Goal: Task Accomplishment & Management: Complete application form

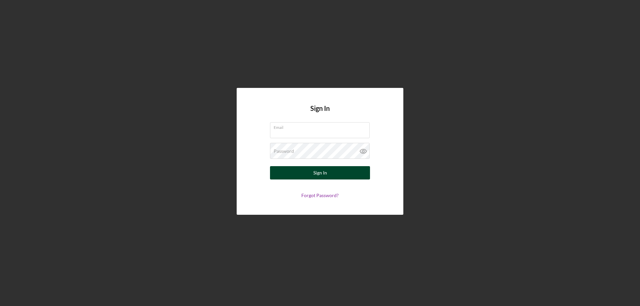
type input "[PERSON_NAME][EMAIL_ADDRESS][PERSON_NAME][DOMAIN_NAME]"
click at [313, 178] on button "Sign In" at bounding box center [320, 172] width 100 height 13
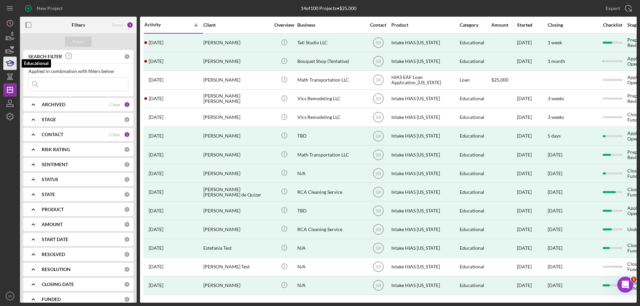
click at [5, 63] on icon "button" at bounding box center [10, 63] width 17 height 17
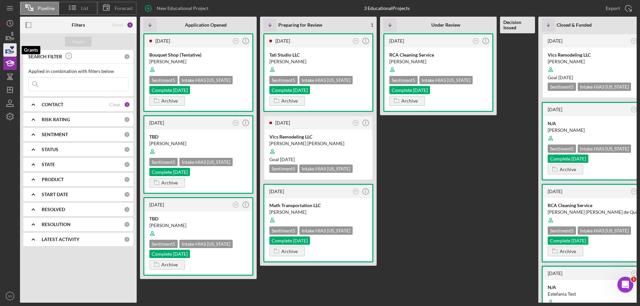
click at [8, 52] on icon "button" at bounding box center [10, 50] width 17 height 17
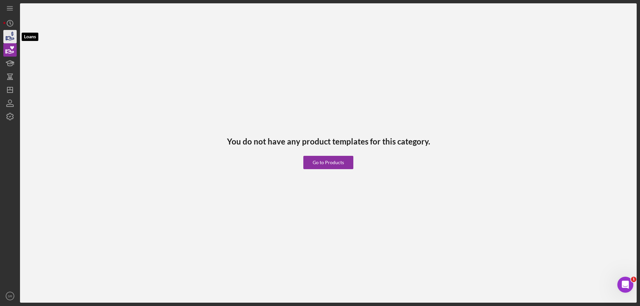
click at [9, 36] on icon "button" at bounding box center [10, 38] width 7 height 4
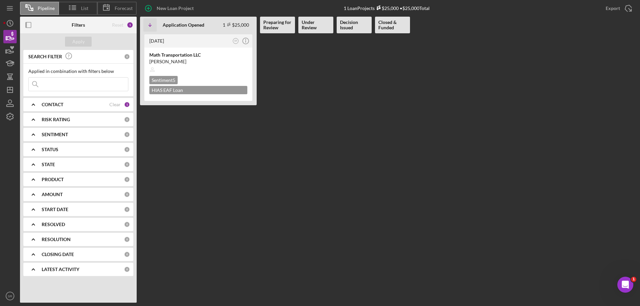
click at [74, 105] on div "CONTACT" at bounding box center [76, 104] width 68 height 5
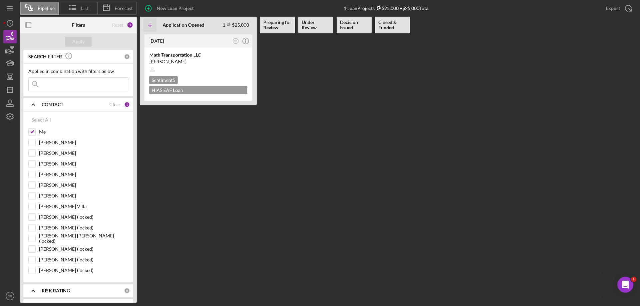
click at [74, 105] on div "CONTACT" at bounding box center [76, 104] width 68 height 5
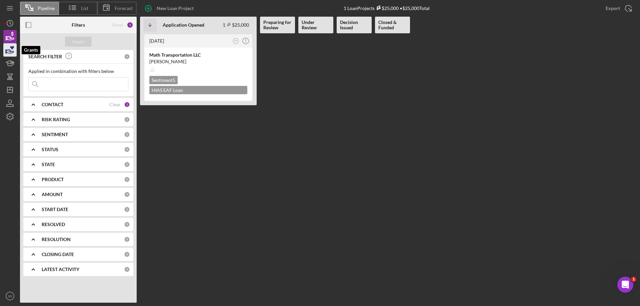
click at [9, 50] on icon "button" at bounding box center [10, 50] width 17 height 17
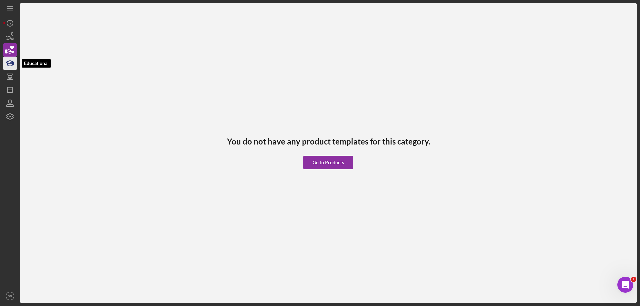
click at [9, 66] on icon "button" at bounding box center [10, 64] width 5 height 3
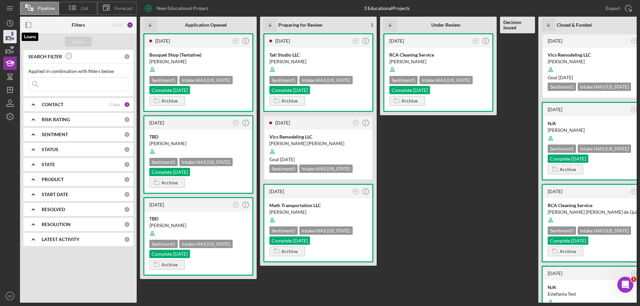
click at [13, 38] on icon "button" at bounding box center [10, 38] width 7 height 4
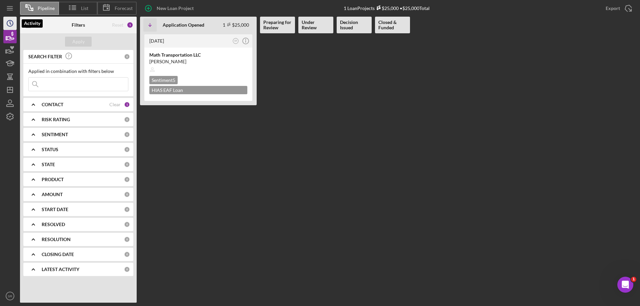
click at [7, 22] on circle "button" at bounding box center [10, 23] width 6 height 6
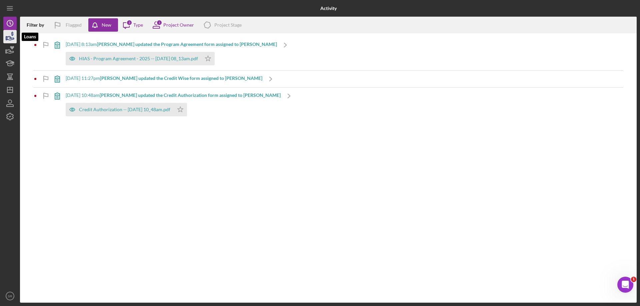
click at [15, 34] on icon "button" at bounding box center [10, 36] width 17 height 17
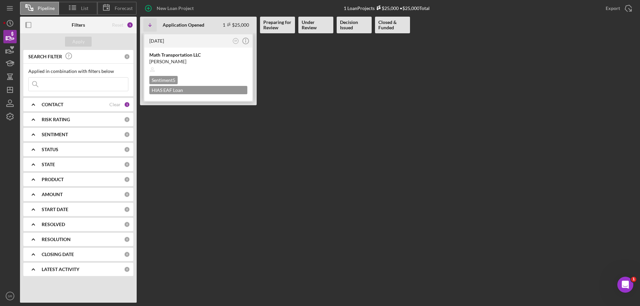
click at [227, 93] on div "HIAS EAF Loan Application_[US_STATE] $25,000" at bounding box center [198, 90] width 98 height 8
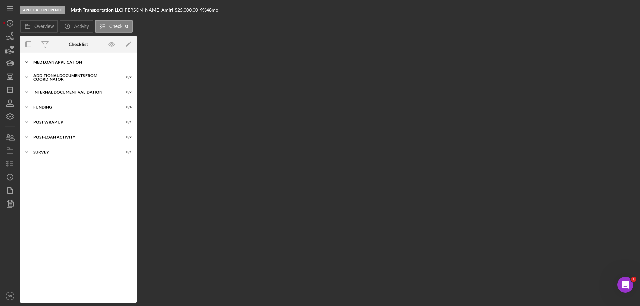
click at [37, 63] on div "MED Loan Application" at bounding box center [80, 62] width 95 height 4
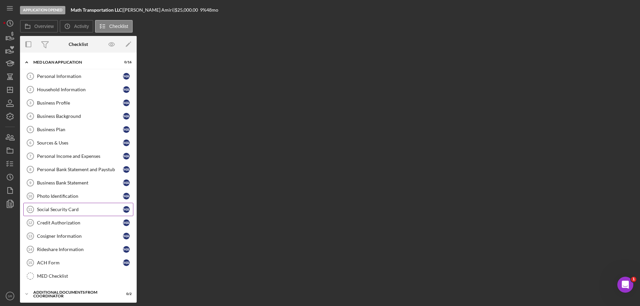
click at [55, 211] on div "Social Security Card" at bounding box center [80, 209] width 86 height 5
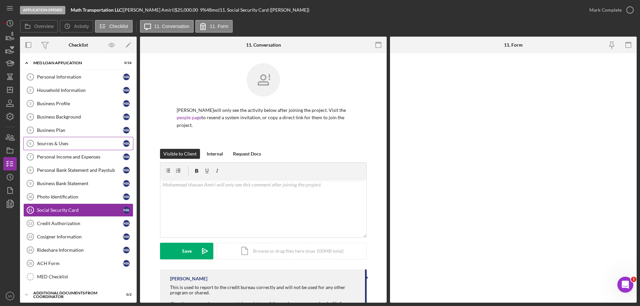
click at [62, 139] on link "Sources & Uses 6 Sources & Uses M A" at bounding box center [78, 143] width 110 height 13
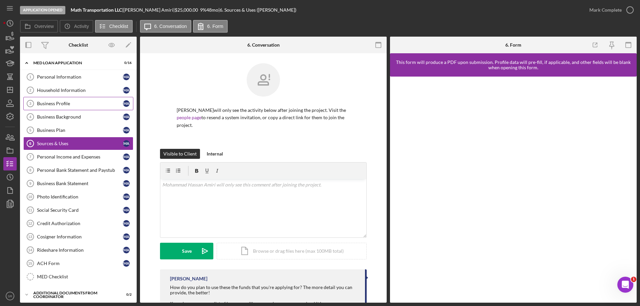
click at [75, 101] on div "Business Profile" at bounding box center [80, 103] width 86 height 5
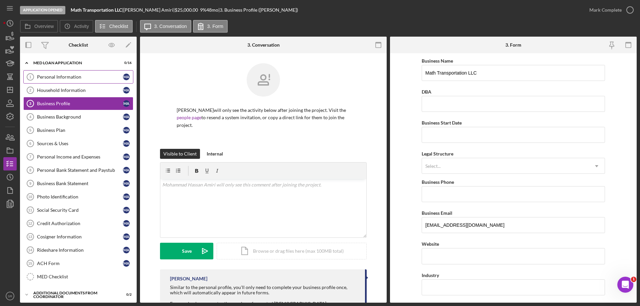
click at [50, 75] on div "Personal Information" at bounding box center [80, 76] width 86 height 5
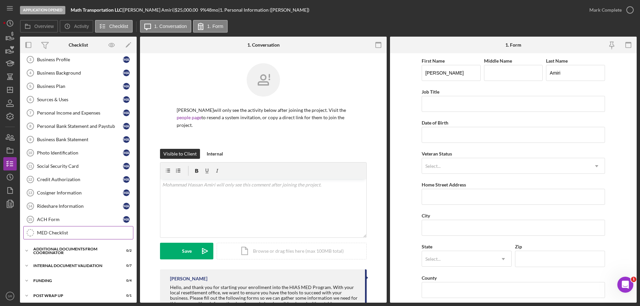
scroll to position [11, 0]
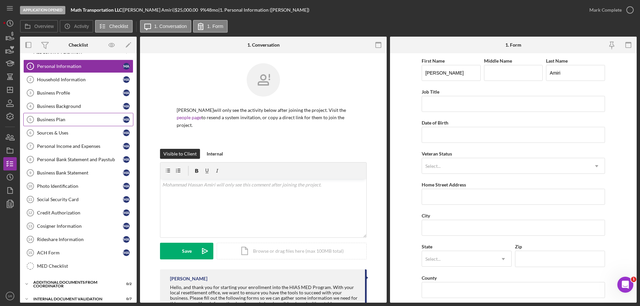
click at [69, 120] on div "Business Plan" at bounding box center [80, 119] width 86 height 5
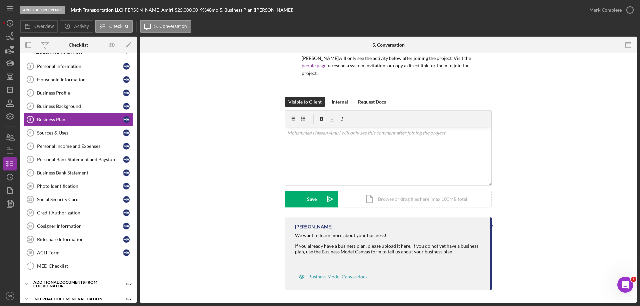
scroll to position [53, 0]
click at [73, 130] on div "Sources & Uses" at bounding box center [80, 132] width 86 height 5
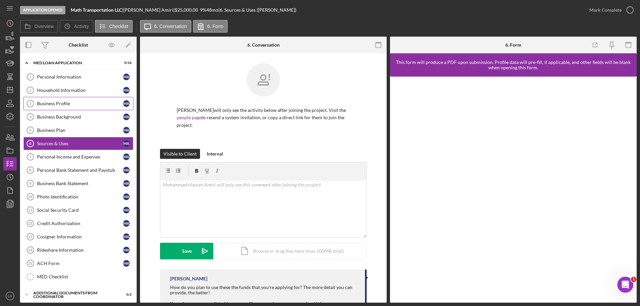
click at [82, 104] on div "Business Profile" at bounding box center [80, 103] width 86 height 5
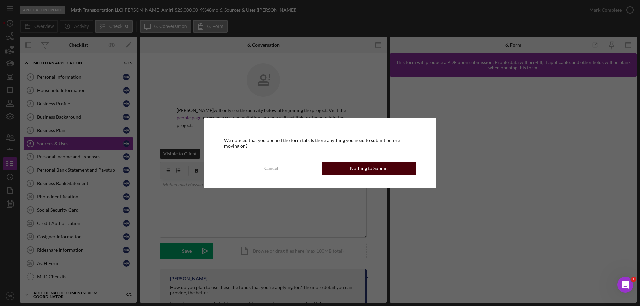
click at [375, 172] on div "Nothing to Submit" at bounding box center [369, 168] width 38 height 13
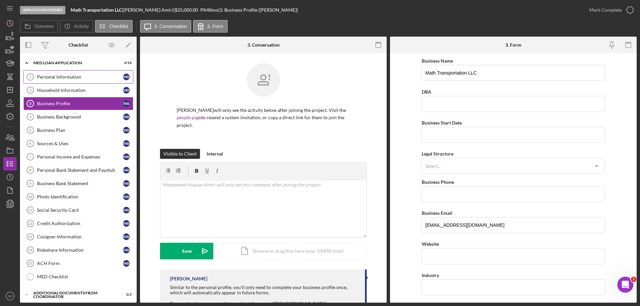
click at [45, 83] on link "Personal Information 1 Personal Information M A" at bounding box center [78, 76] width 110 height 13
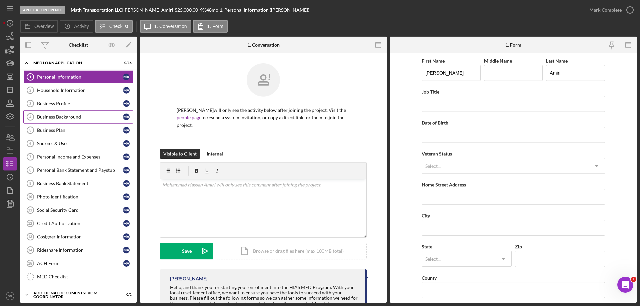
click at [58, 116] on div "Business Background" at bounding box center [80, 116] width 86 height 5
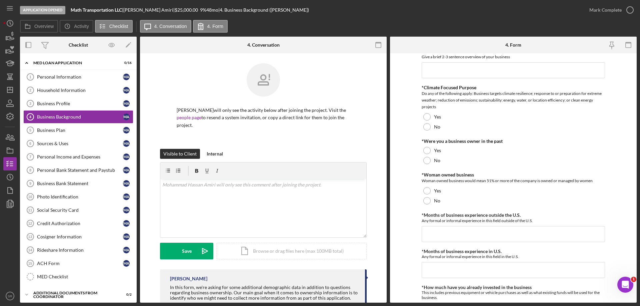
scroll to position [67, 0]
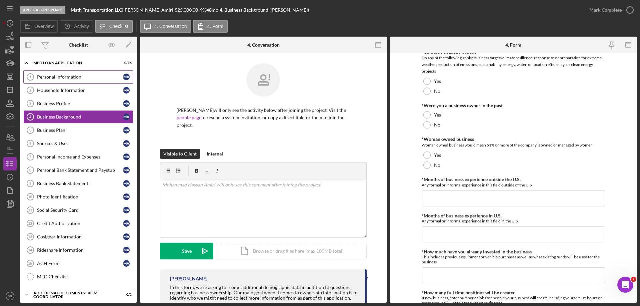
click at [69, 77] on div "Personal Information" at bounding box center [80, 76] width 86 height 5
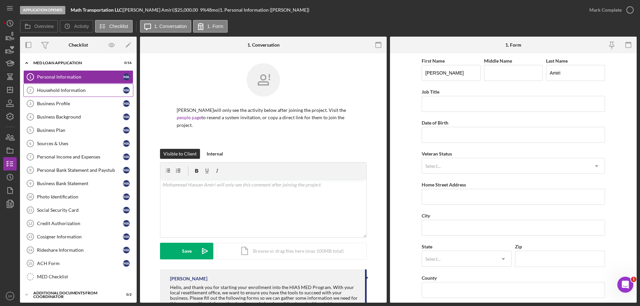
click at [70, 90] on div "Household Information" at bounding box center [80, 90] width 86 height 5
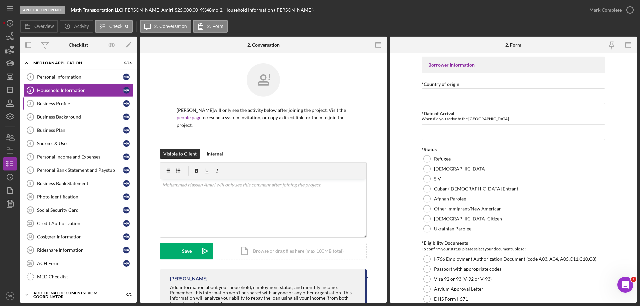
click at [71, 102] on div "Business Profile" at bounding box center [80, 103] width 86 height 5
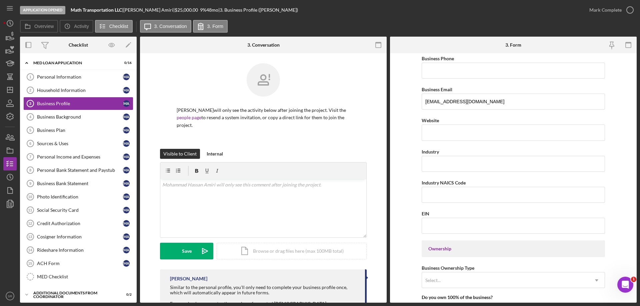
scroll to position [257, 0]
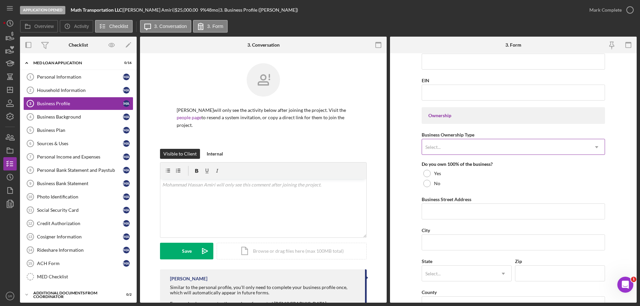
click at [459, 151] on div "Select..." at bounding box center [505, 147] width 167 height 15
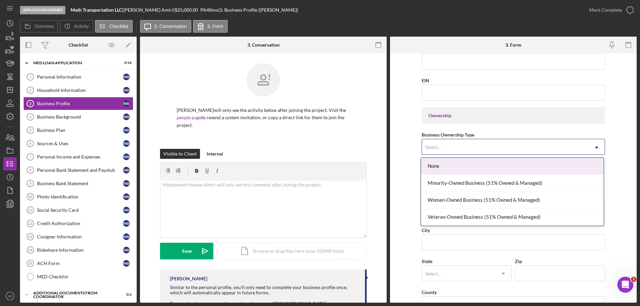
click at [406, 166] on form "Business Name Math Transportation LLC DBA Business Start Date Legal Structure S…" at bounding box center [513, 178] width 247 height 250
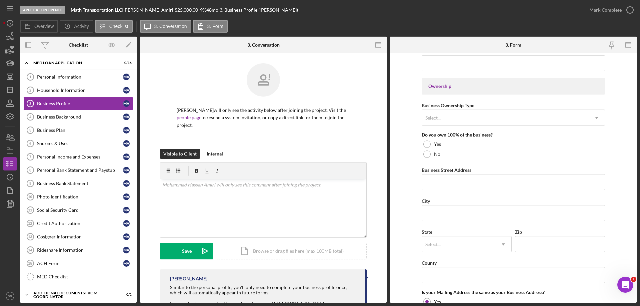
scroll to position [424, 0]
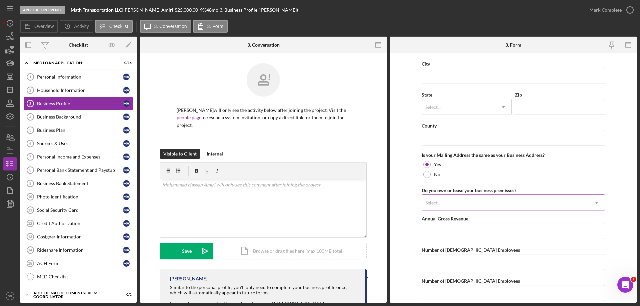
click at [455, 211] on div "Select..." at bounding box center [505, 202] width 167 height 15
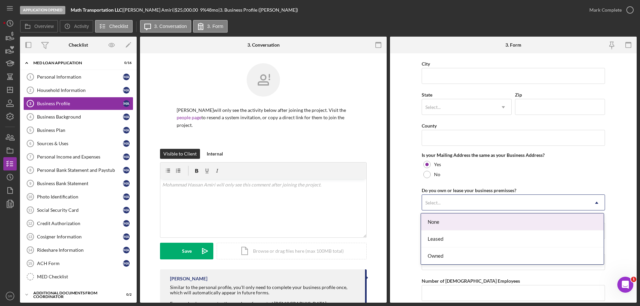
click at [493, 205] on div "Select..." at bounding box center [505, 202] width 167 height 15
click at [478, 230] on div "None" at bounding box center [512, 222] width 183 height 17
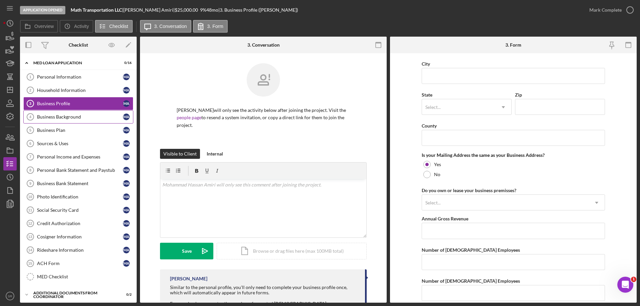
click at [66, 114] on div "Business Background" at bounding box center [80, 116] width 86 height 5
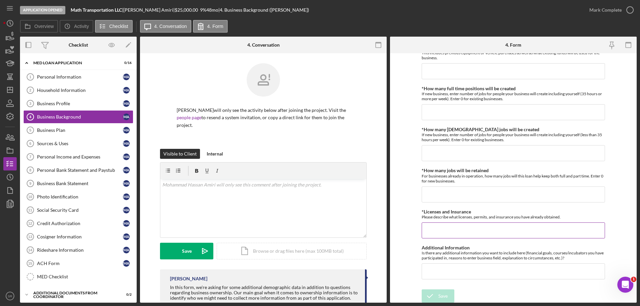
scroll to position [272, 0]
click at [618, 185] on form "Business Background *Overview of the business Give a brief 2-3 sentence overvie…" at bounding box center [513, 178] width 247 height 250
drag, startPoint x: 527, startPoint y: 250, endPoint x: 575, endPoint y: 254, distance: 47.9
click at [575, 254] on div "Is there any additional information you want to include here (financial goals, …" at bounding box center [513, 255] width 183 height 10
click at [576, 255] on div "Is there any additional information you want to include here (financial goals, …" at bounding box center [513, 255] width 183 height 10
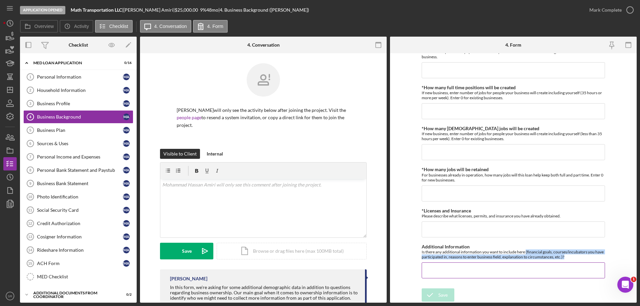
drag, startPoint x: 578, startPoint y: 258, endPoint x: 525, endPoint y: 252, distance: 53.6
click at [525, 252] on div "Is there any additional information you want to include here (financial goals, …" at bounding box center [513, 255] width 183 height 10
copy div "(financial goals, courses/incubators you have participated in, reasons to enter…"
click at [66, 124] on link "Business Plan 5 Business Plan M A" at bounding box center [78, 130] width 110 height 13
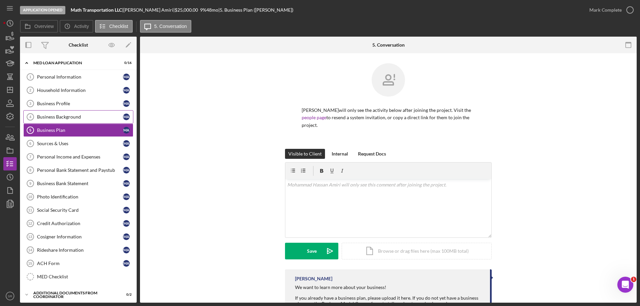
click at [58, 115] on div "Business Background" at bounding box center [80, 116] width 86 height 5
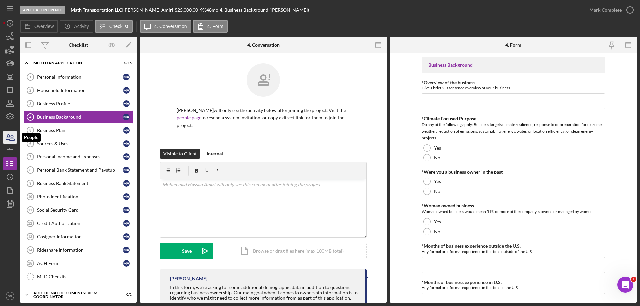
click at [6, 137] on icon "button" at bounding box center [10, 137] width 17 height 17
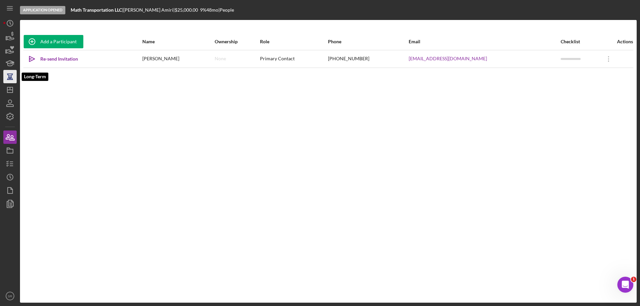
click at [14, 73] on icon "button" at bounding box center [10, 76] width 17 height 17
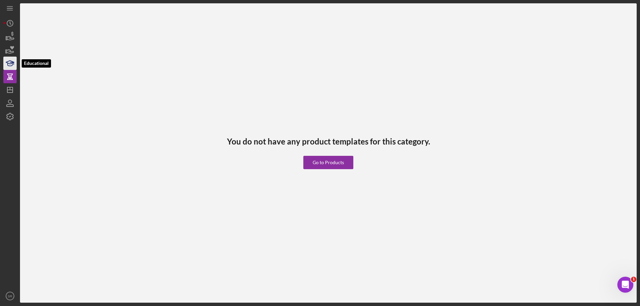
click at [12, 66] on icon "button" at bounding box center [10, 63] width 17 height 17
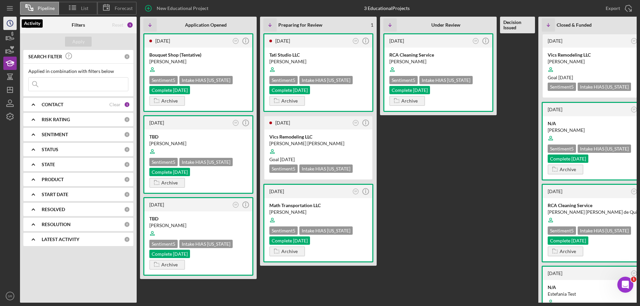
click at [6, 24] on icon "Icon/History" at bounding box center [10, 23] width 17 height 17
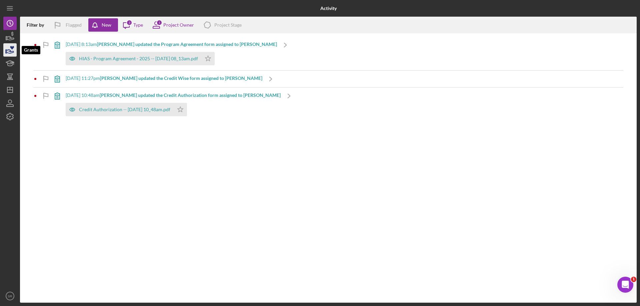
click at [7, 54] on icon "button" at bounding box center [10, 50] width 17 height 17
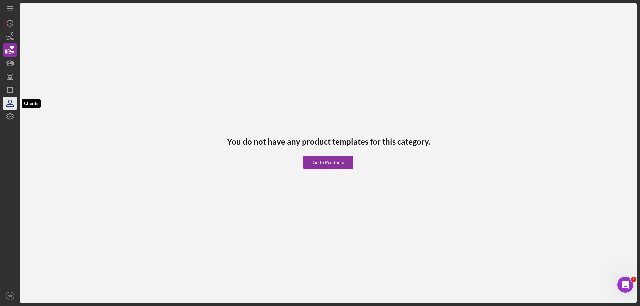
click at [8, 97] on icon "button" at bounding box center [10, 103] width 17 height 17
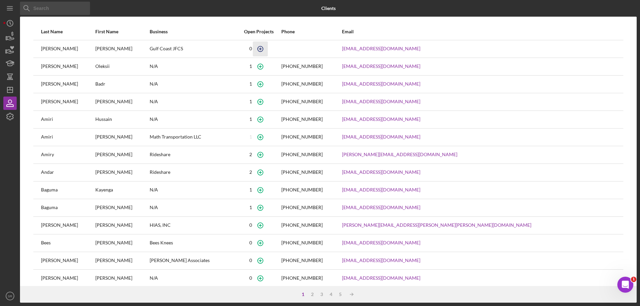
click at [268, 53] on icon "button" at bounding box center [260, 48] width 15 height 15
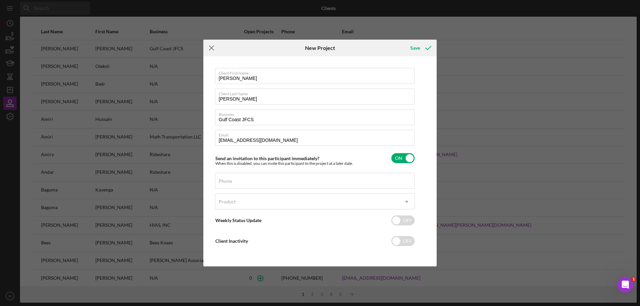
click at [209, 47] on icon "Icon/Menu Close" at bounding box center [211, 48] width 17 height 17
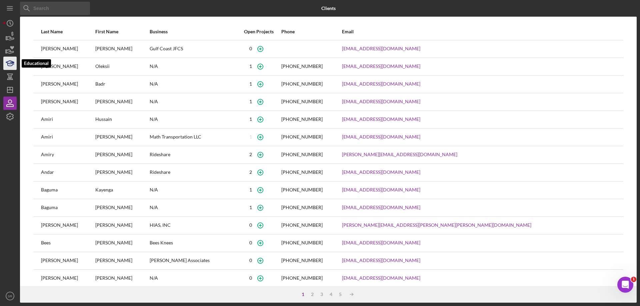
click at [10, 66] on icon "button" at bounding box center [10, 64] width 5 height 3
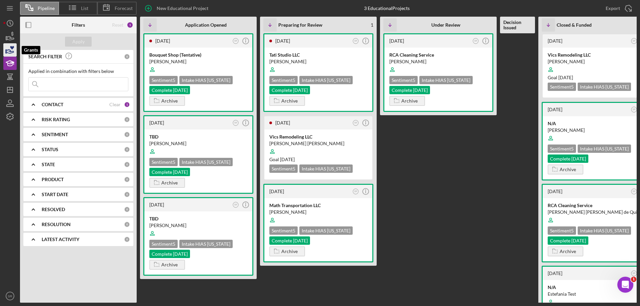
click at [11, 53] on icon "button" at bounding box center [10, 50] width 17 height 17
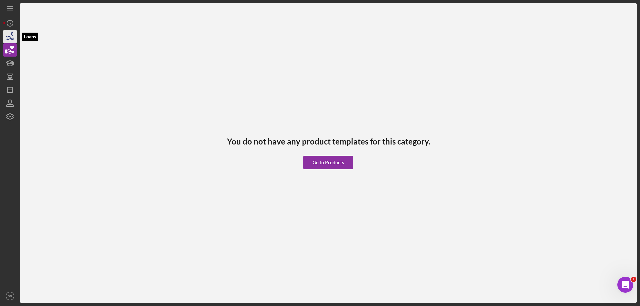
click at [12, 31] on icon "button" at bounding box center [10, 36] width 17 height 17
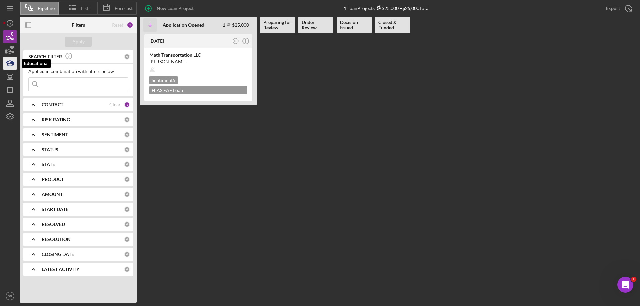
click at [8, 60] on icon "button" at bounding box center [10, 63] width 17 height 17
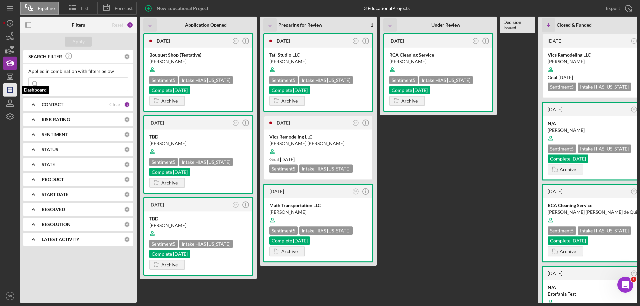
click at [11, 89] on icon "Icon/Dashboard" at bounding box center [10, 90] width 17 height 17
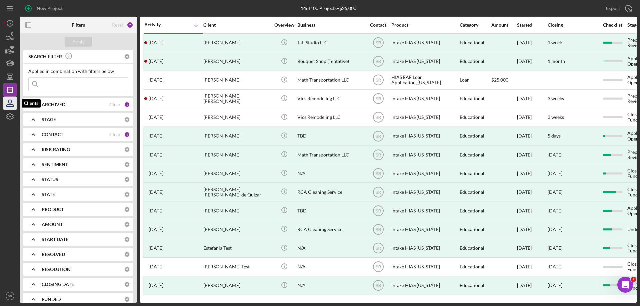
click at [12, 100] on icon "button" at bounding box center [10, 103] width 17 height 17
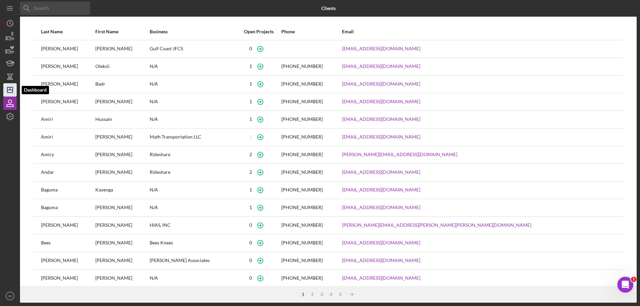
click at [8, 87] on polygon "button" at bounding box center [9, 89] width 5 height 5
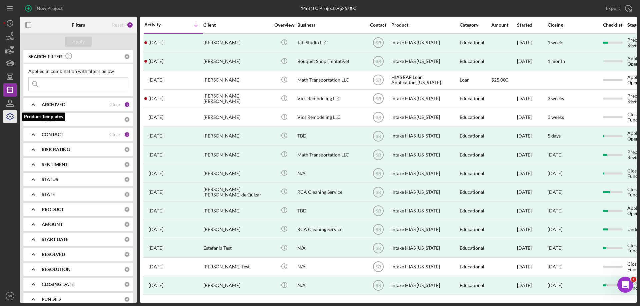
click at [10, 113] on icon "button" at bounding box center [10, 116] width 7 height 7
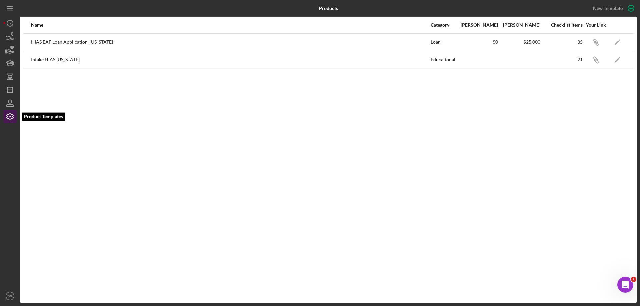
click at [9, 114] on icon "button" at bounding box center [10, 116] width 7 height 7
click at [7, 7] on line "button" at bounding box center [9, 7] width 5 height 0
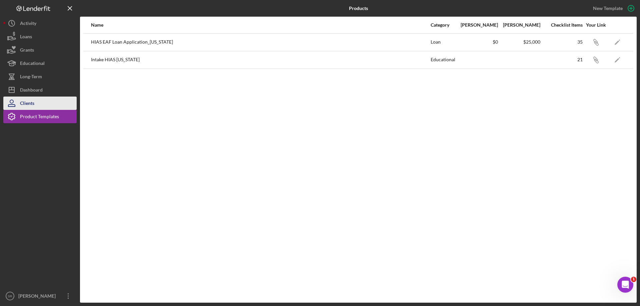
click at [41, 101] on button "Clients" at bounding box center [39, 103] width 73 height 13
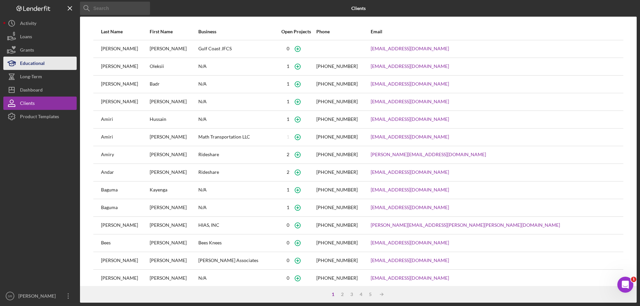
click at [45, 65] on button "Educational" at bounding box center [39, 63] width 73 height 13
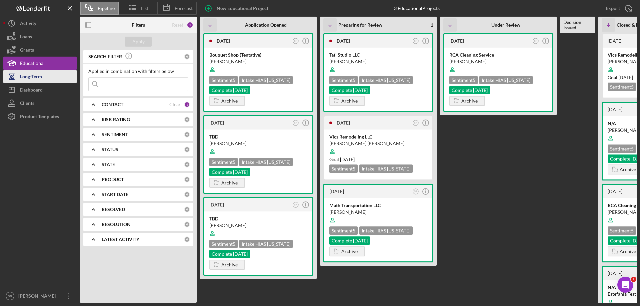
click at [26, 79] on div "Long-Term" at bounding box center [31, 77] width 22 height 15
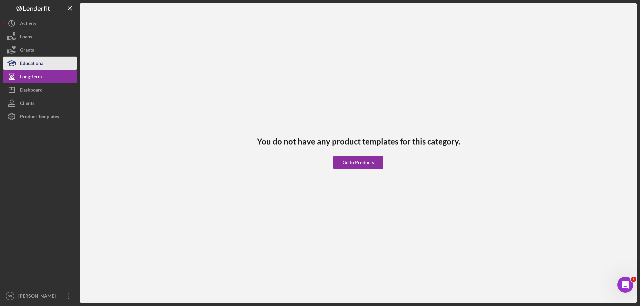
click at [26, 62] on div "Educational" at bounding box center [32, 64] width 25 height 15
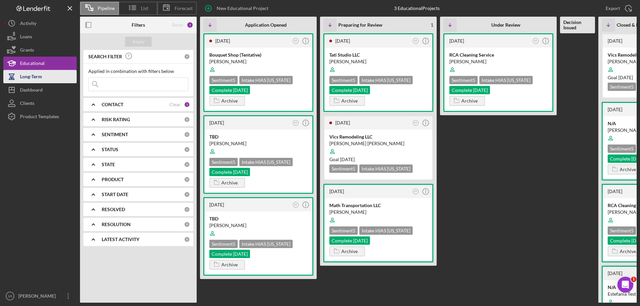
click at [48, 79] on button "Long-Term" at bounding box center [39, 76] width 73 height 13
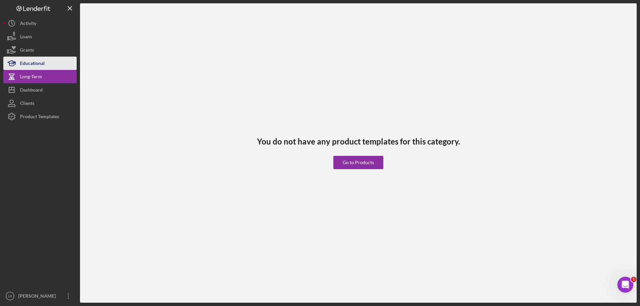
click at [46, 66] on button "Educational" at bounding box center [39, 63] width 73 height 13
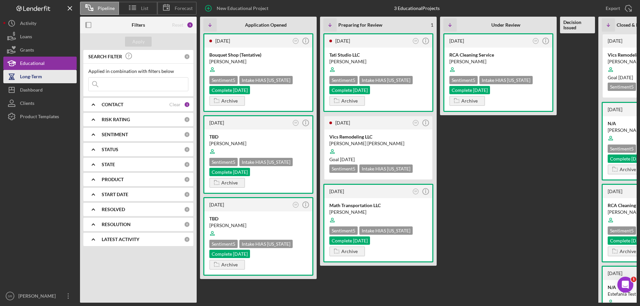
click at [52, 80] on button "Long-Term" at bounding box center [39, 76] width 73 height 13
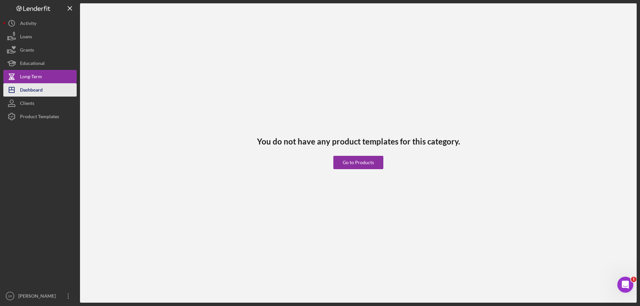
click at [49, 84] on button "Icon/Dashboard Dashboard" at bounding box center [39, 89] width 73 height 13
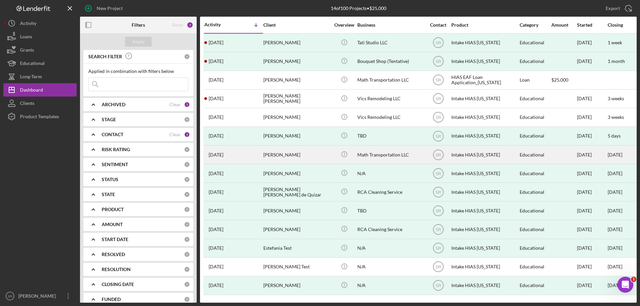
scroll to position [1, 0]
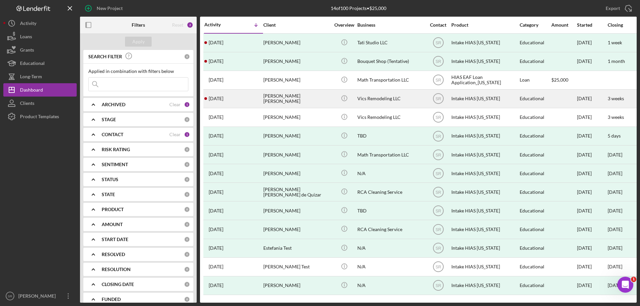
click at [305, 100] on div "[PERSON_NAME] [PERSON_NAME]" at bounding box center [296, 99] width 67 height 18
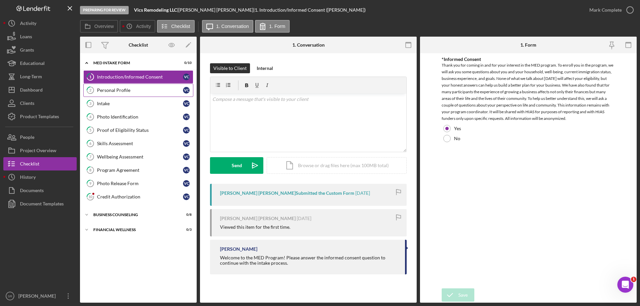
click at [159, 88] on div "Personal Profile" at bounding box center [140, 90] width 86 height 5
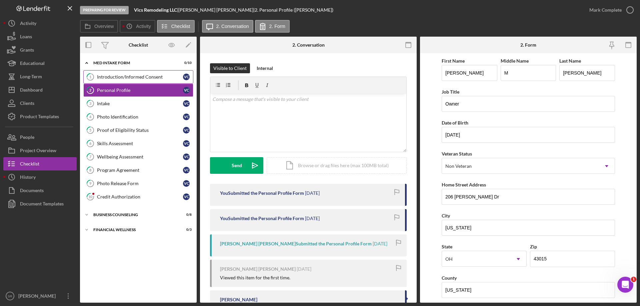
click at [142, 73] on link "1 Introduction/Informed Consent V C" at bounding box center [138, 76] width 110 height 13
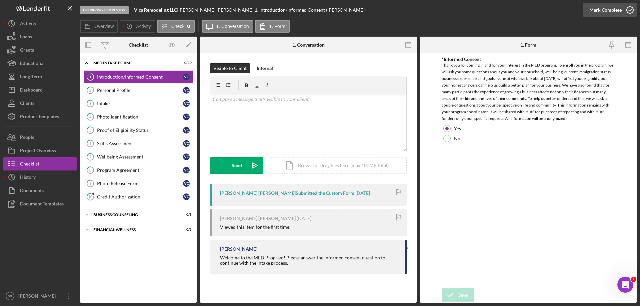
click at [629, 8] on icon "button" at bounding box center [630, 10] width 17 height 17
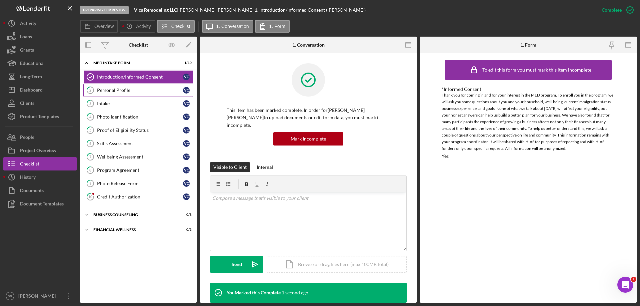
click at [129, 92] on div "Personal Profile" at bounding box center [140, 90] width 86 height 5
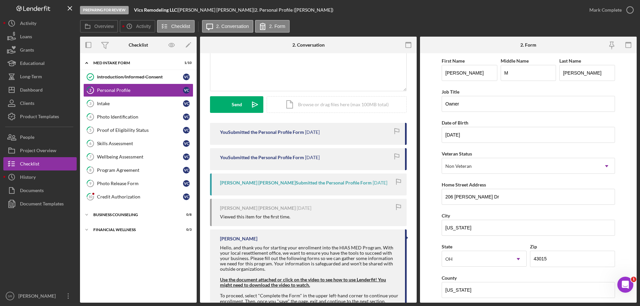
scroll to position [127, 0]
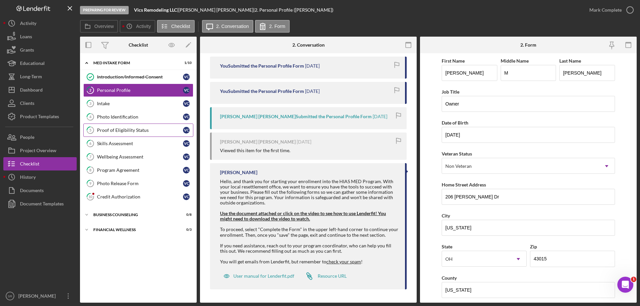
click at [152, 134] on link "5 Proof of Eligibility Status V C" at bounding box center [138, 130] width 110 height 13
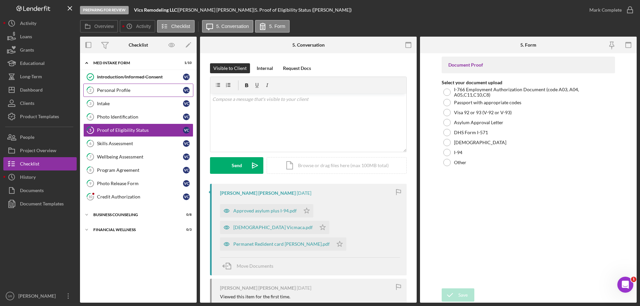
click at [133, 93] on link "2 Personal Profile V C" at bounding box center [138, 90] width 110 height 13
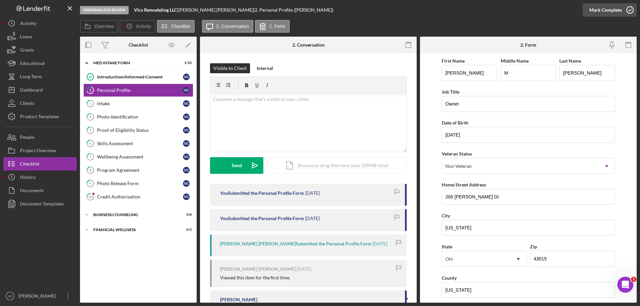
click at [627, 9] on icon "button" at bounding box center [630, 10] width 17 height 17
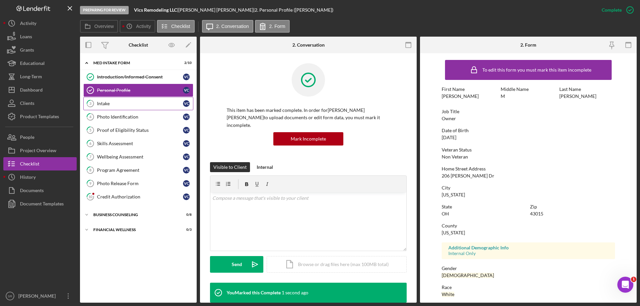
click at [110, 109] on link "3 Intake V C" at bounding box center [138, 103] width 110 height 13
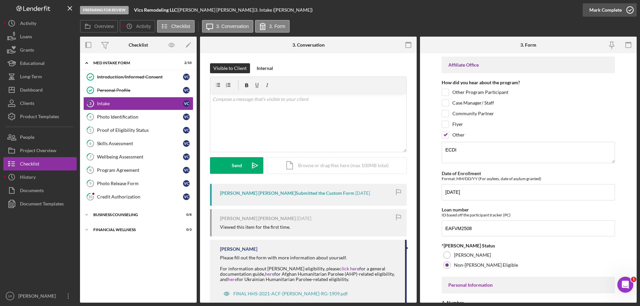
click at [629, 9] on icon "button" at bounding box center [630, 10] width 17 height 17
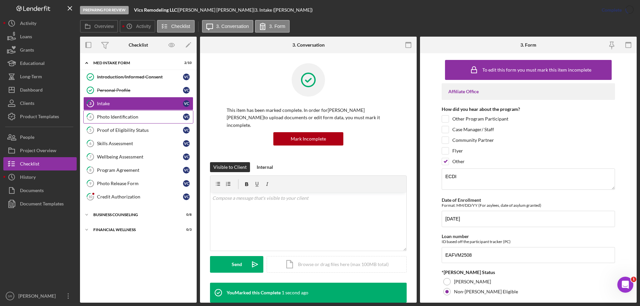
click at [129, 121] on link "4 Photo Identification V C" at bounding box center [138, 116] width 110 height 13
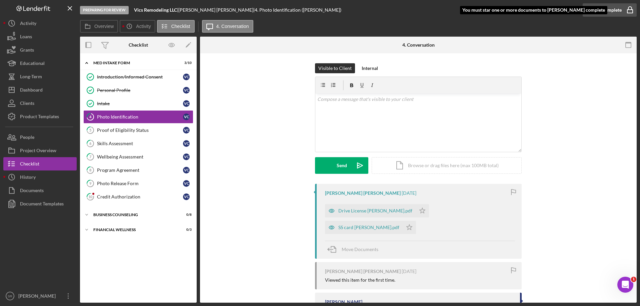
click at [629, 10] on rect "button" at bounding box center [629, 11] width 5 height 3
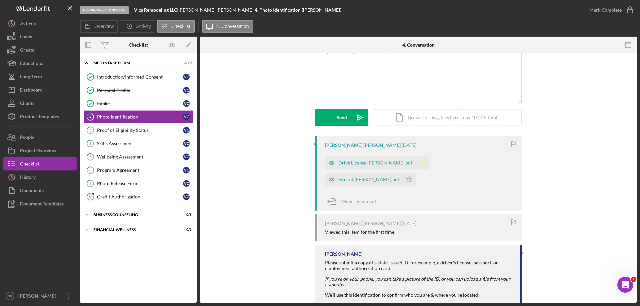
click at [416, 163] on icon "Icon/Star" at bounding box center [422, 162] width 13 height 13
click at [416, 173] on icon "Icon/Star" at bounding box center [409, 179] width 13 height 13
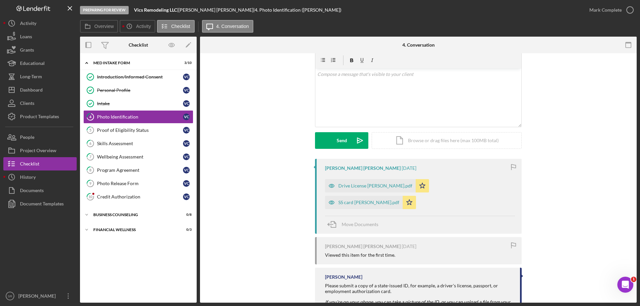
scroll to position [0, 0]
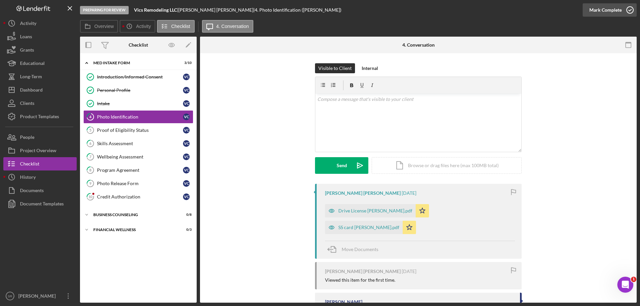
click at [626, 7] on icon "button" at bounding box center [630, 10] width 17 height 17
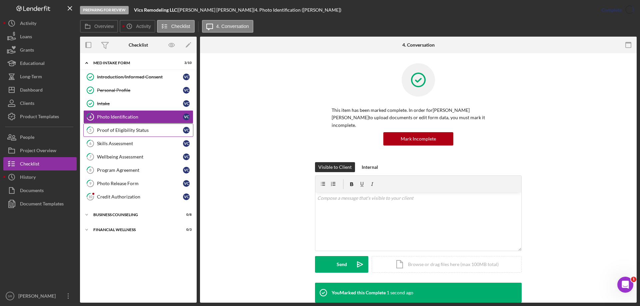
click at [130, 134] on link "5 Proof of Eligibility Status V C" at bounding box center [138, 130] width 110 height 13
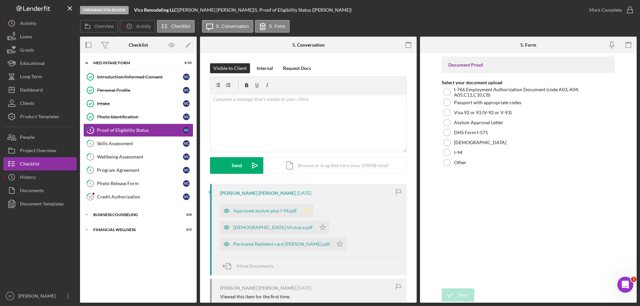
click at [304, 212] on polygon "button" at bounding box center [307, 210] width 6 height 5
click at [316, 223] on icon "Icon/Star" at bounding box center [322, 227] width 13 height 13
click at [333, 245] on icon "Icon/Star" at bounding box center [339, 244] width 13 height 13
click at [634, 10] on icon "button" at bounding box center [630, 10] width 17 height 17
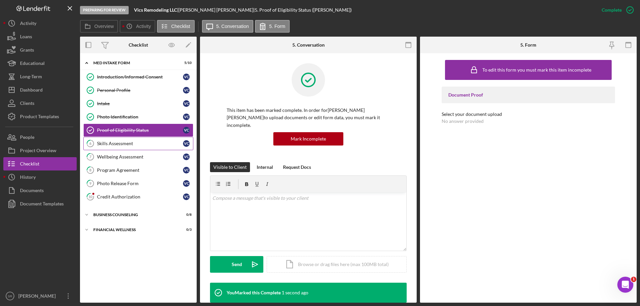
click at [136, 141] on div "Skills Assessment" at bounding box center [140, 143] width 86 height 5
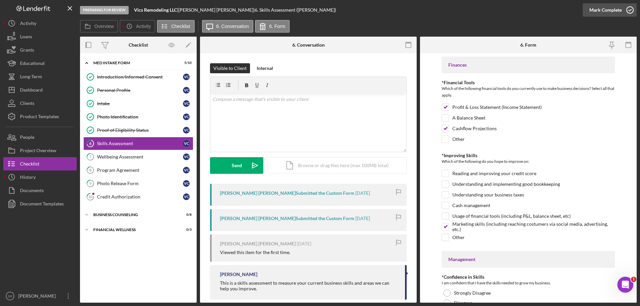
click at [632, 8] on icon "button" at bounding box center [630, 10] width 17 height 17
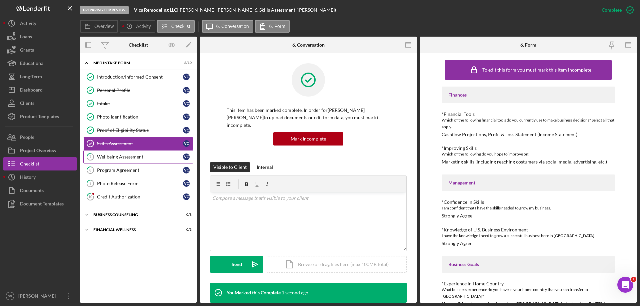
click at [144, 160] on link "7 Wellbeing Assessment V C" at bounding box center [138, 156] width 110 height 13
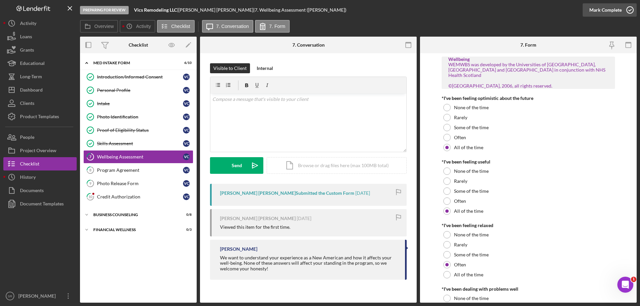
click at [628, 6] on icon "button" at bounding box center [630, 10] width 17 height 17
click at [124, 170] on div "Program Agreement" at bounding box center [140, 170] width 86 height 5
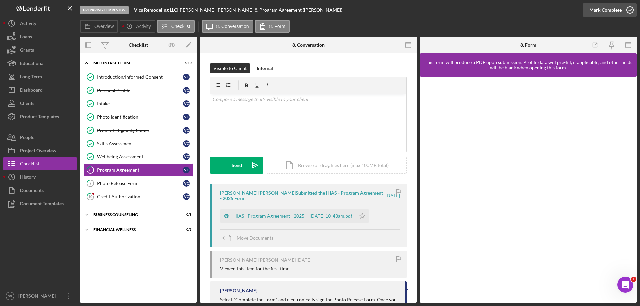
click at [626, 11] on icon "button" at bounding box center [630, 10] width 17 height 17
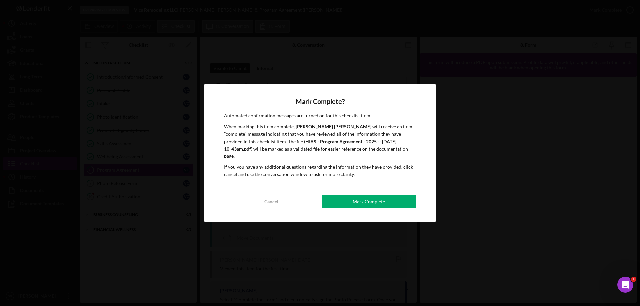
click at [144, 185] on div "Mark Complete? Automated confirmation messages are turned on for this checklist…" at bounding box center [320, 153] width 640 height 306
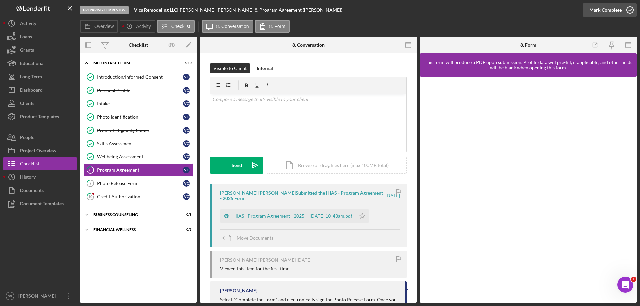
click at [627, 14] on icon "button" at bounding box center [630, 10] width 17 height 17
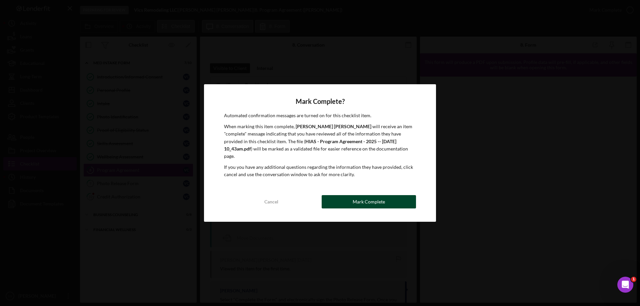
click at [365, 198] on div "Mark Complete" at bounding box center [369, 201] width 32 height 13
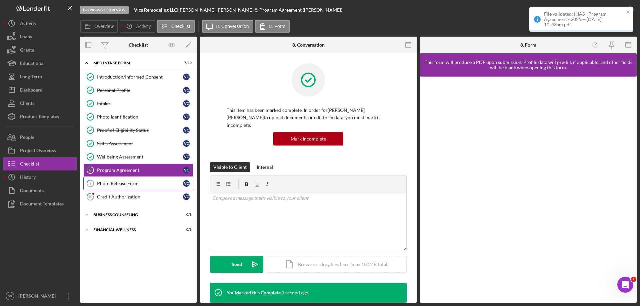
click at [109, 183] on div "Photo Release Form" at bounding box center [140, 183] width 86 height 5
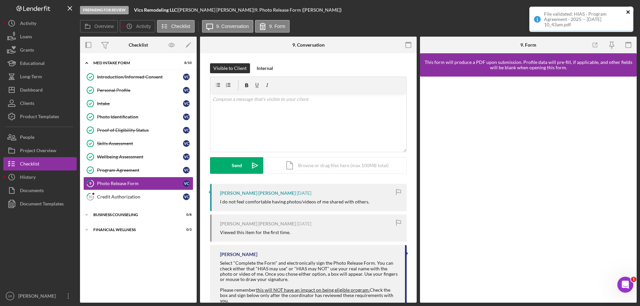
click at [628, 11] on icon "close" at bounding box center [628, 11] width 5 height 5
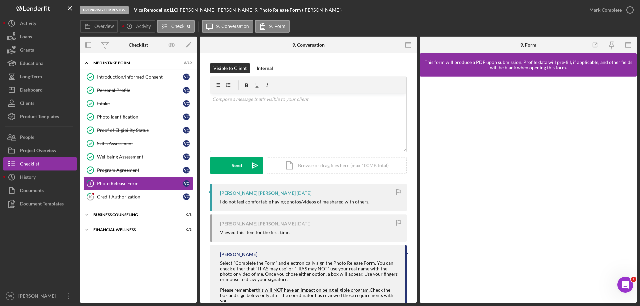
click at [629, 10] on div "File validated: HIAS - Program Agreement - 2025 -- [DATE] 10_43am.pdf" at bounding box center [581, 21] width 107 height 33
click at [633, 12] on icon "button" at bounding box center [630, 10] width 17 height 17
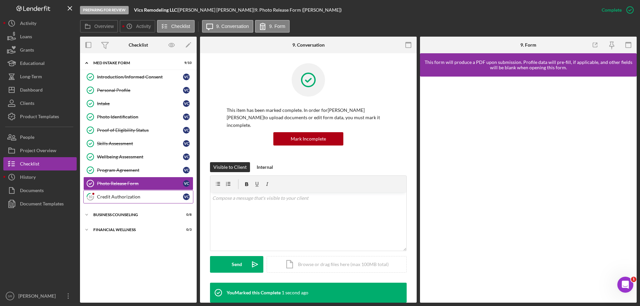
click at [126, 194] on div "Credit Authorization" at bounding box center [140, 196] width 86 height 5
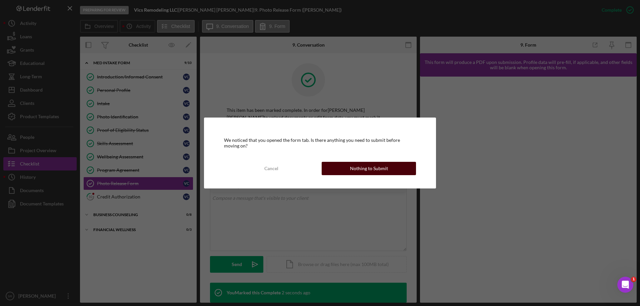
drag, startPoint x: 358, startPoint y: 169, endPoint x: 362, endPoint y: 167, distance: 4.9
click at [358, 169] on div "Nothing to Submit" at bounding box center [369, 168] width 38 height 13
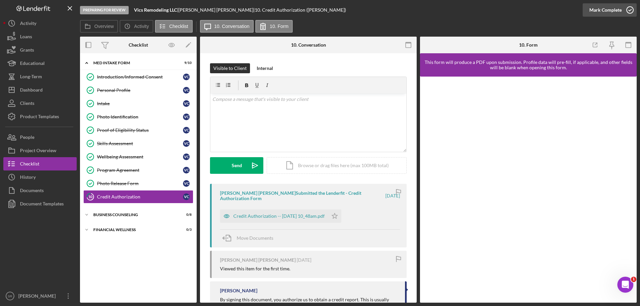
click at [627, 8] on icon "button" at bounding box center [630, 10] width 17 height 17
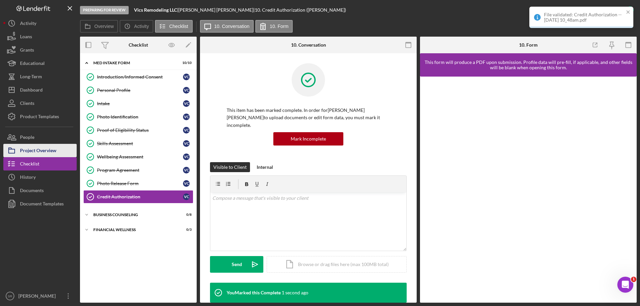
click at [41, 151] on div "Project Overview" at bounding box center [38, 151] width 36 height 15
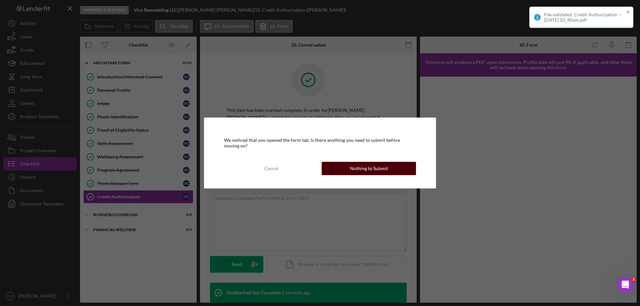
click at [367, 171] on div "Nothing to Submit" at bounding box center [369, 168] width 38 height 13
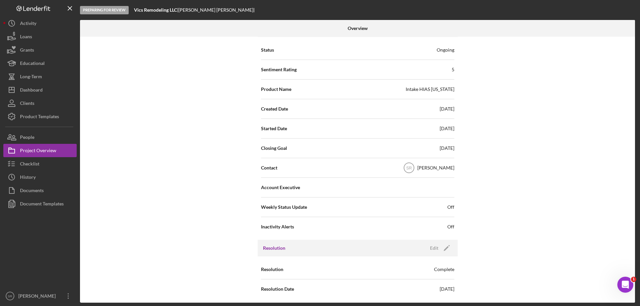
scroll to position [87, 0]
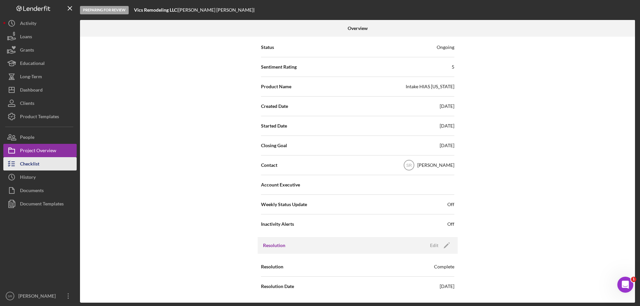
click at [57, 163] on button "Checklist" at bounding box center [39, 163] width 73 height 13
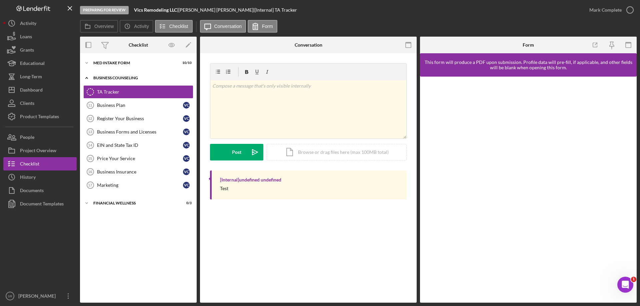
click at [88, 77] on icon "Icon/Expander" at bounding box center [86, 77] width 13 height 13
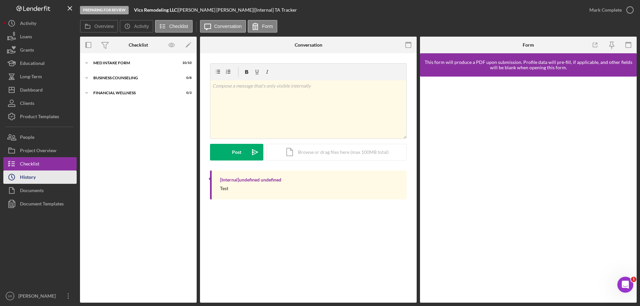
click at [33, 179] on div "History" at bounding box center [28, 178] width 16 height 15
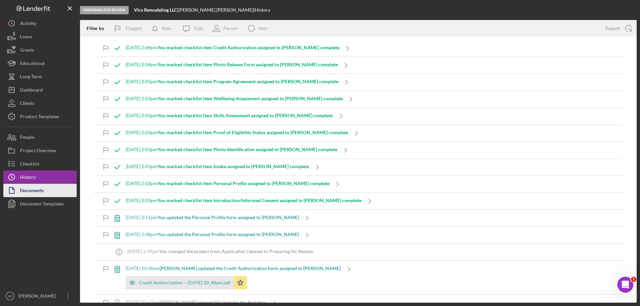
click at [30, 189] on div "Documents" at bounding box center [32, 191] width 24 height 15
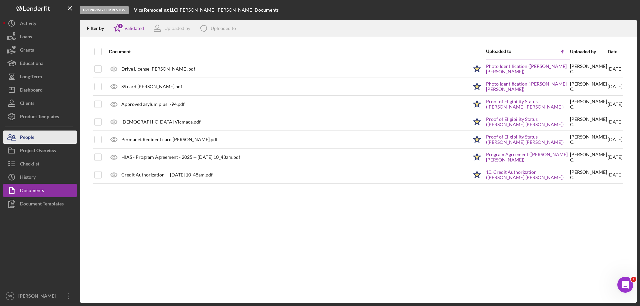
click at [41, 135] on button "People" at bounding box center [39, 137] width 73 height 13
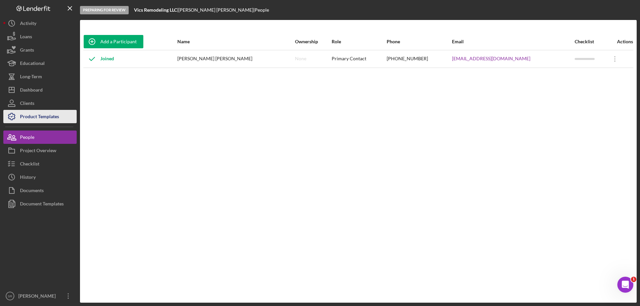
click at [54, 118] on div "Product Templates" at bounding box center [39, 117] width 39 height 15
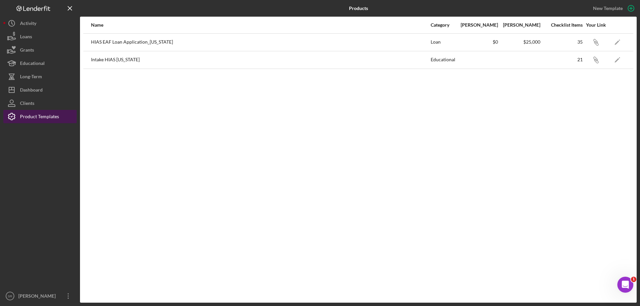
click at [54, 118] on div "Product Templates" at bounding box center [39, 117] width 39 height 15
click at [40, 109] on button "Clients" at bounding box center [39, 103] width 73 height 13
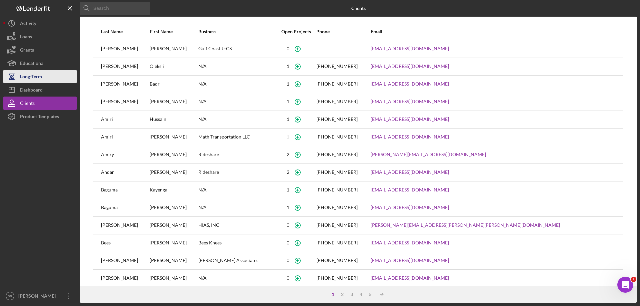
click at [40, 76] on div "Long-Term" at bounding box center [31, 77] width 22 height 15
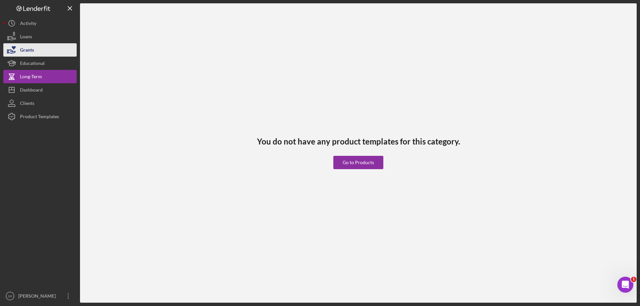
click at [35, 54] on button "Grants" at bounding box center [39, 49] width 73 height 13
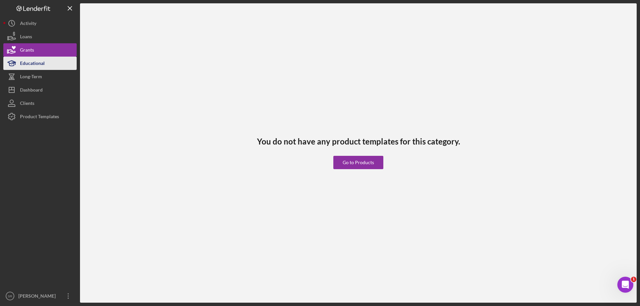
click at [42, 63] on div "Educational" at bounding box center [32, 64] width 25 height 15
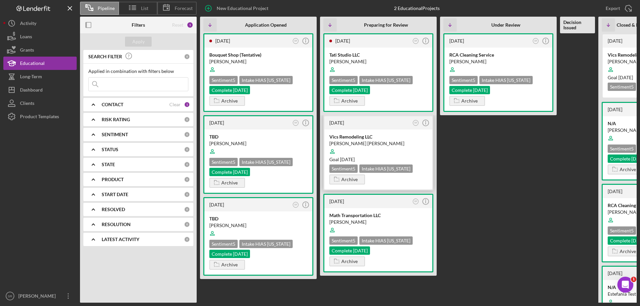
click at [383, 151] on div at bounding box center [378, 151] width 98 height 13
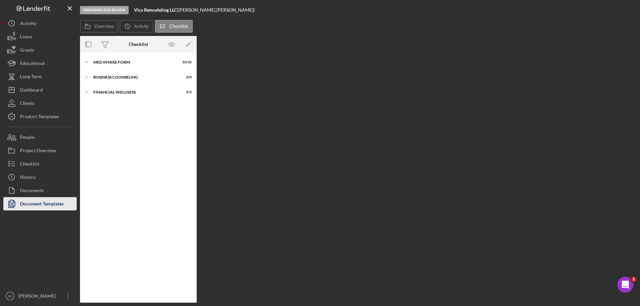
click at [56, 206] on div "Document Templates" at bounding box center [42, 204] width 44 height 15
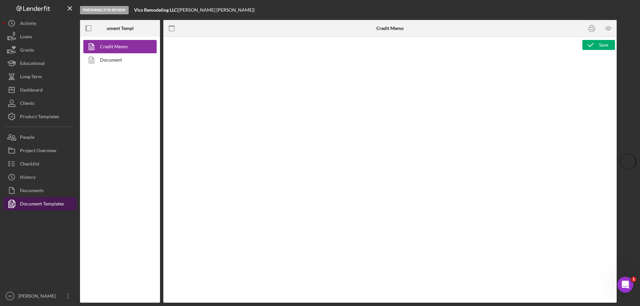
type textarea "<h1>DownHome Information&nbsp;</h1> <h3><span style="text-decoration: underline…"
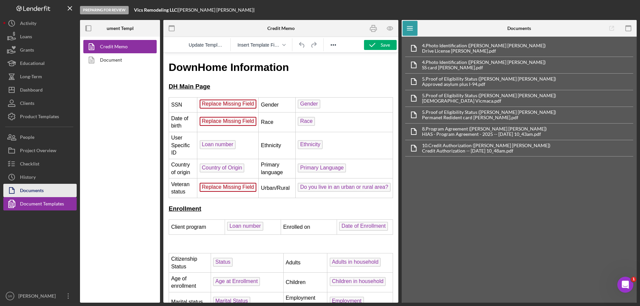
click at [48, 193] on button "Documents" at bounding box center [39, 190] width 73 height 13
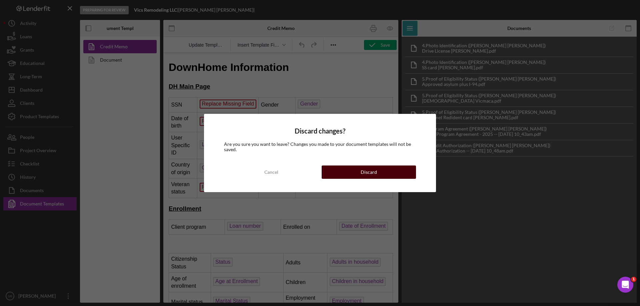
click at [369, 177] on div "Discard" at bounding box center [369, 172] width 16 height 13
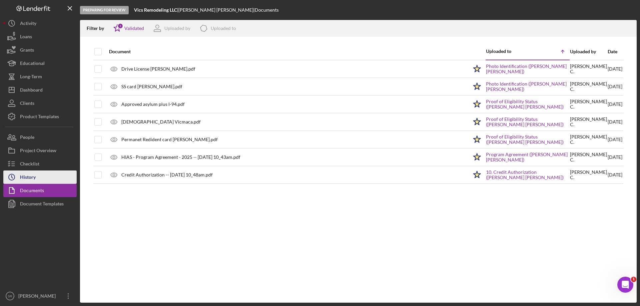
click at [45, 173] on button "Icon/History History" at bounding box center [39, 177] width 73 height 13
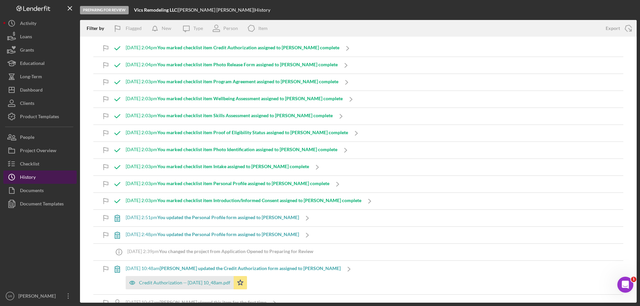
click at [45, 173] on button "Icon/History History" at bounding box center [39, 177] width 73 height 13
click at [45, 162] on button "Checklist" at bounding box center [39, 163] width 73 height 13
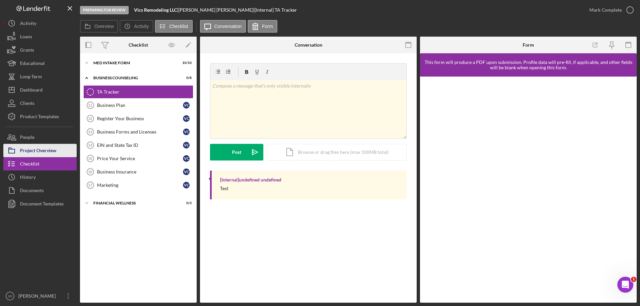
click at [49, 154] on div "Project Overview" at bounding box center [38, 151] width 36 height 15
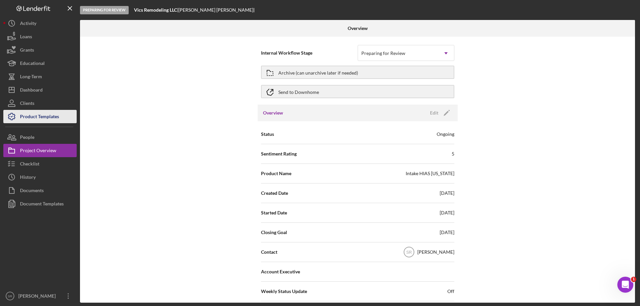
click at [44, 117] on div "Product Templates" at bounding box center [39, 117] width 39 height 15
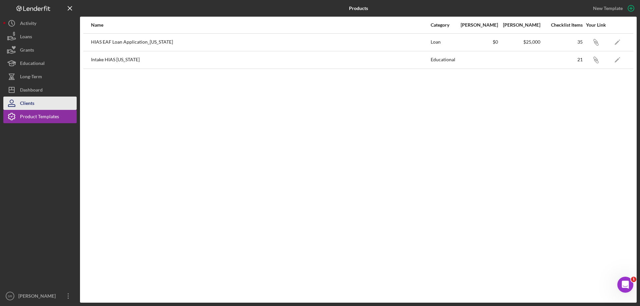
click at [38, 104] on button "Clients" at bounding box center [39, 103] width 73 height 13
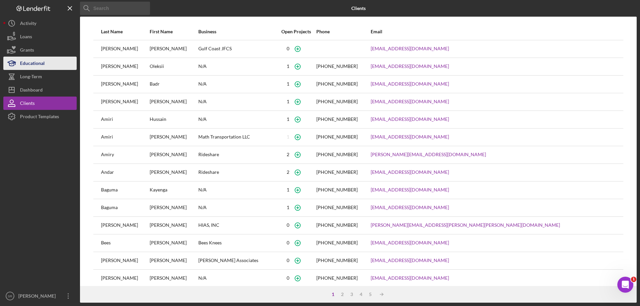
click at [38, 65] on div "Educational" at bounding box center [32, 64] width 25 height 15
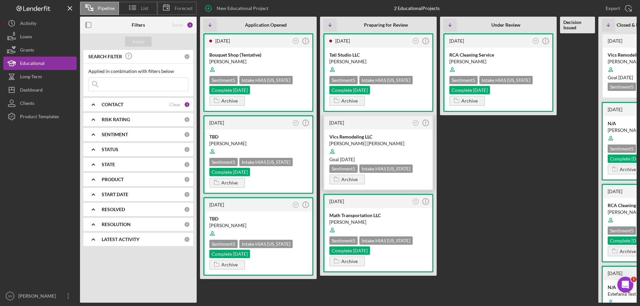
click at [389, 164] on div "Vics Remodeling LLC [PERSON_NAME] [PERSON_NAME] Goal [DATE] Sentiment 5 Intake …" at bounding box center [378, 160] width 108 height 60
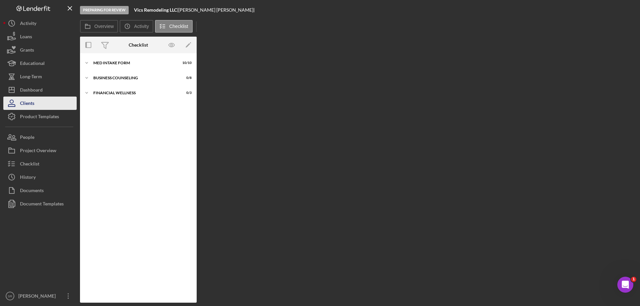
click at [20, 105] on icon "button" at bounding box center [11, 103] width 17 height 17
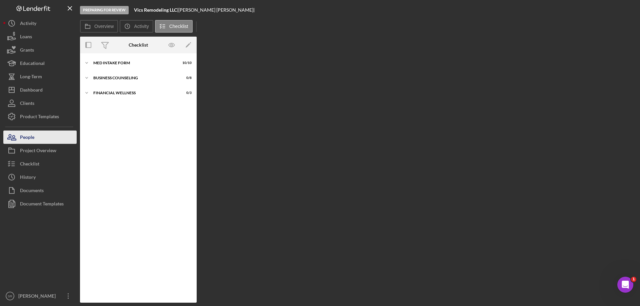
click at [15, 141] on icon "button" at bounding box center [11, 137] width 17 height 17
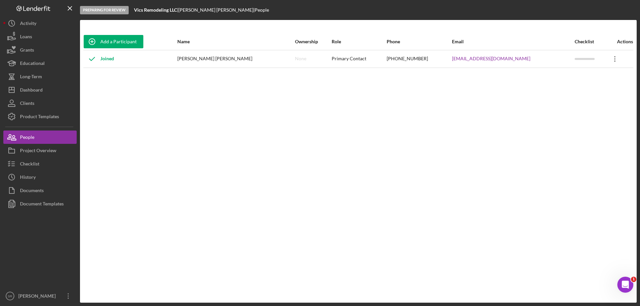
click at [609, 60] on icon "Icon/Overflow" at bounding box center [615, 59] width 17 height 17
click at [419, 137] on div "Add a Participant Name Ownership Role Phone Email Checklist Actions Joined [PER…" at bounding box center [358, 161] width 557 height 256
click at [212, 57] on div "[PERSON_NAME] [PERSON_NAME]" at bounding box center [235, 59] width 117 height 17
click at [611, 57] on icon "Icon/Overflow" at bounding box center [615, 59] width 17 height 17
click at [591, 77] on div "Icon/Edit Edit" at bounding box center [579, 77] width 73 height 14
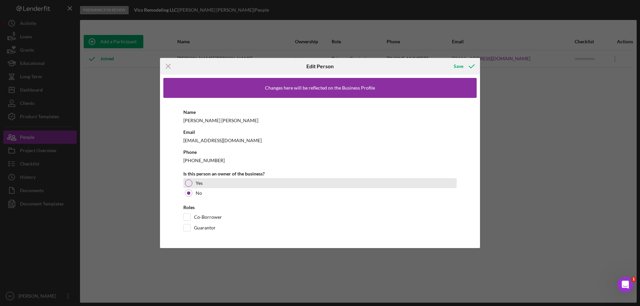
click at [189, 185] on div at bounding box center [188, 183] width 7 height 7
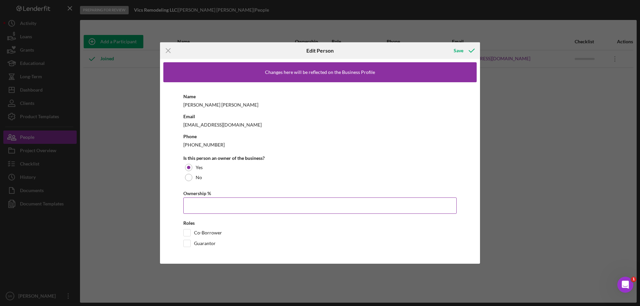
click at [236, 204] on input "Ownership %" at bounding box center [319, 206] width 273 height 16
type input "100.00%"
click at [464, 49] on icon "button" at bounding box center [471, 50] width 17 height 17
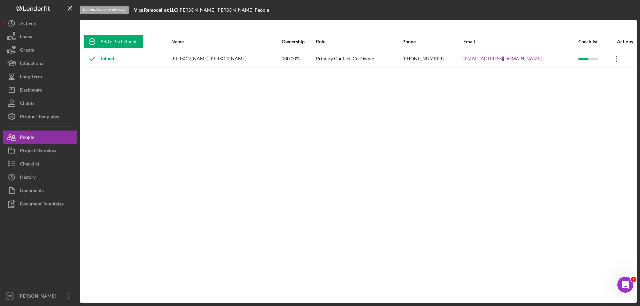
click at [609, 59] on icon "Icon/Overflow" at bounding box center [616, 59] width 17 height 17
click at [477, 143] on div "Add a Participant Name Ownership Role Phone Email Checklist Actions Joined [PER…" at bounding box center [358, 161] width 557 height 256
click at [343, 59] on div "Primary Contact, Co-Owner" at bounding box center [359, 59] width 86 height 17
click at [615, 57] on icon "Icon/Overflow" at bounding box center [616, 59] width 17 height 17
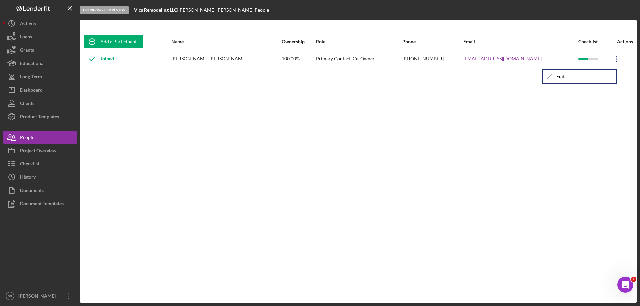
click at [495, 128] on div "Add a Participant Name Ownership Role Phone Email Checklist Actions Joined [PER…" at bounding box center [358, 161] width 557 height 256
click at [37, 150] on div "Project Overview" at bounding box center [38, 151] width 36 height 15
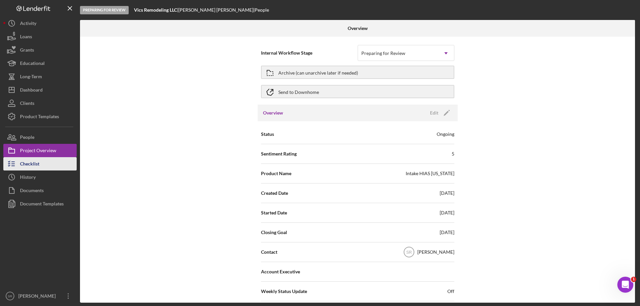
click at [40, 168] on button "Checklist" at bounding box center [39, 163] width 73 height 13
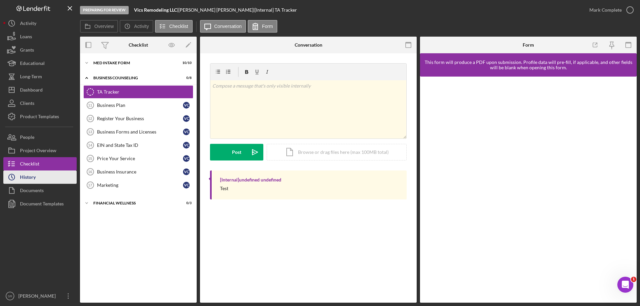
click at [35, 177] on div "History" at bounding box center [28, 178] width 16 height 15
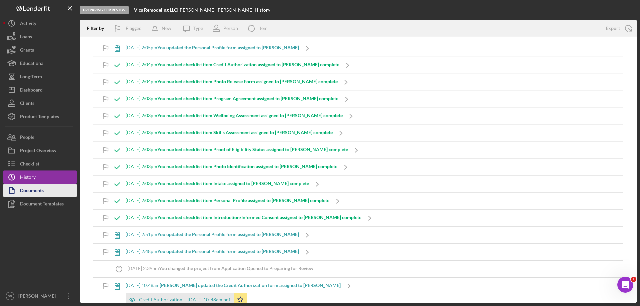
click at [31, 190] on div "Documents" at bounding box center [32, 191] width 24 height 15
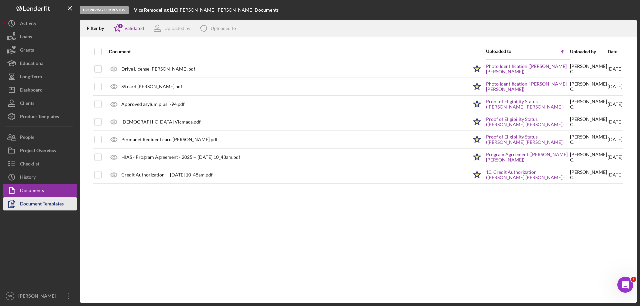
click at [34, 198] on div "Document Templates" at bounding box center [42, 204] width 44 height 15
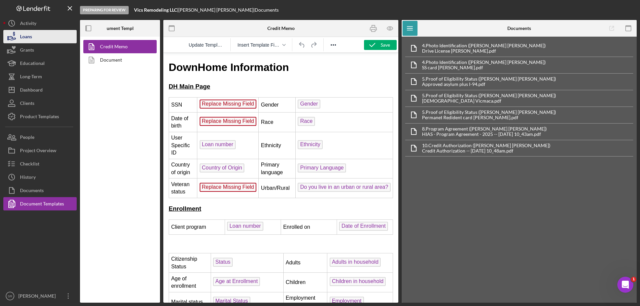
click at [38, 32] on button "Loans" at bounding box center [39, 36] width 73 height 13
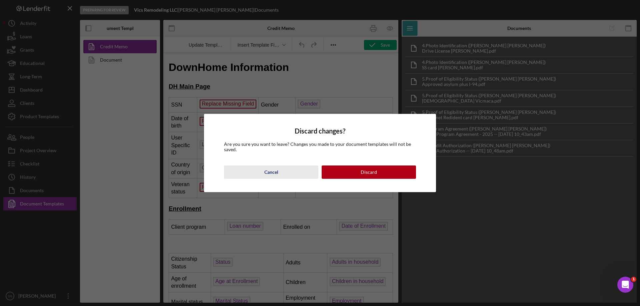
click at [270, 177] on div "Cancel" at bounding box center [271, 172] width 14 height 13
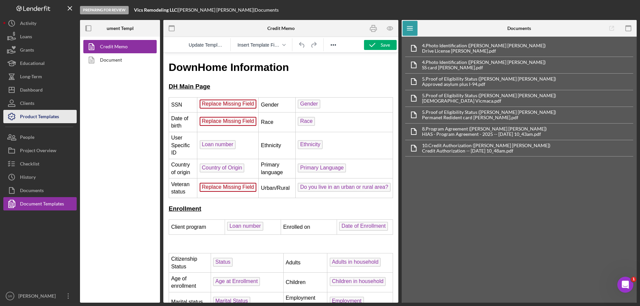
click at [50, 113] on div "Product Templates" at bounding box center [39, 117] width 39 height 15
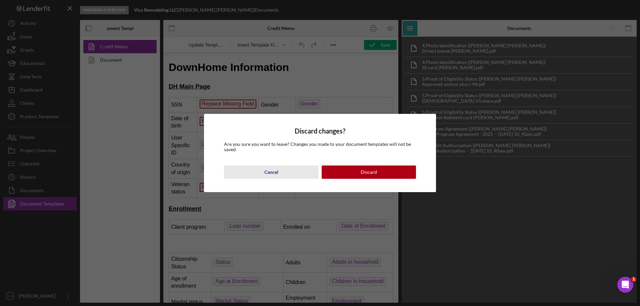
click at [266, 171] on div "Cancel" at bounding box center [271, 172] width 14 height 13
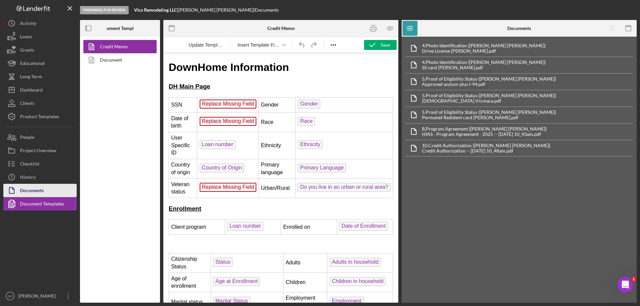
click at [62, 191] on button "Documents" at bounding box center [39, 190] width 73 height 13
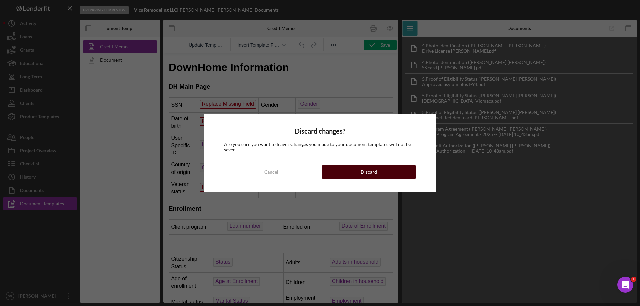
click at [346, 171] on button "Discard" at bounding box center [369, 172] width 94 height 13
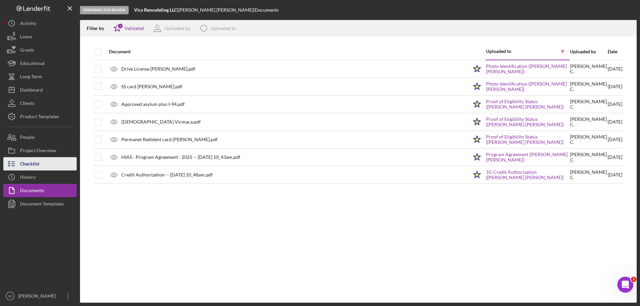
click at [30, 167] on div "Checklist" at bounding box center [29, 164] width 19 height 15
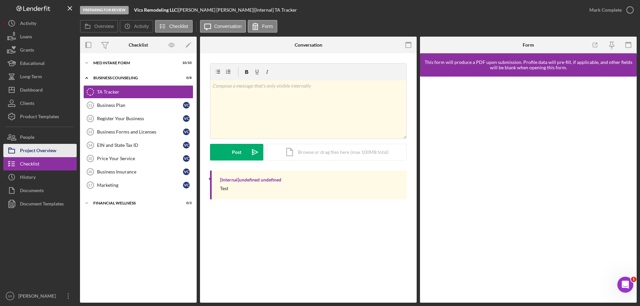
click at [34, 157] on div "Project Overview" at bounding box center [38, 151] width 36 height 15
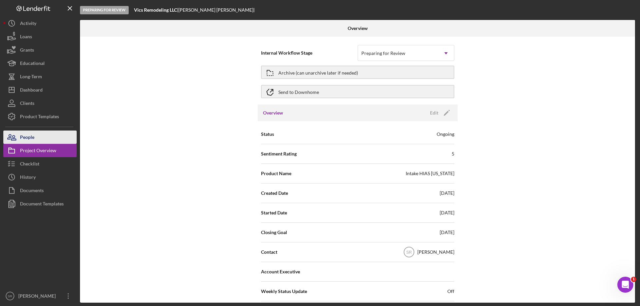
click at [35, 144] on div "Icon/History Activity Loans Grants Educational Long-Term Icon/Dashboard Dashboa…" at bounding box center [39, 160] width 73 height 286
click at [38, 135] on button "People" at bounding box center [39, 137] width 73 height 13
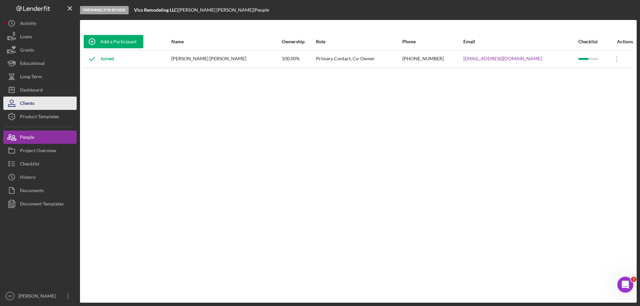
click at [59, 102] on button "Clients" at bounding box center [39, 103] width 73 height 13
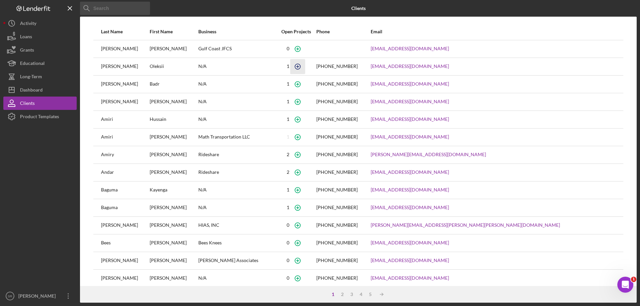
click at [305, 67] on icon "button" at bounding box center [297, 66] width 15 height 15
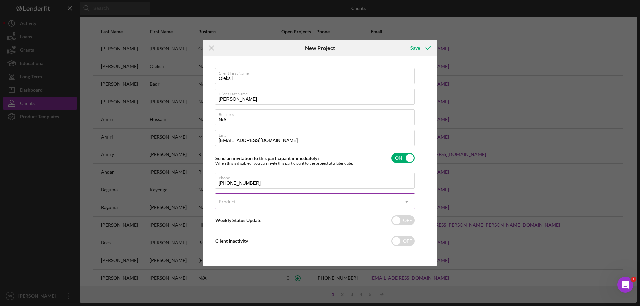
click at [292, 201] on div "Product" at bounding box center [306, 201] width 183 height 15
click at [212, 51] on icon "Icon/Menu Close" at bounding box center [211, 48] width 17 height 17
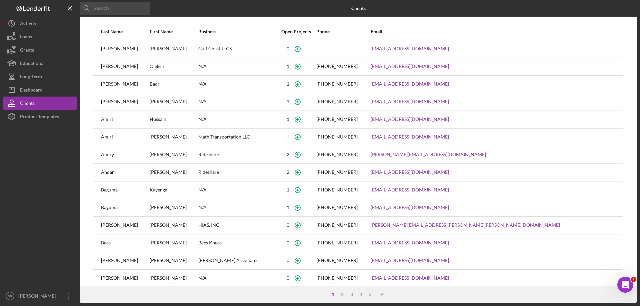
click at [123, 13] on input at bounding box center [115, 8] width 70 height 13
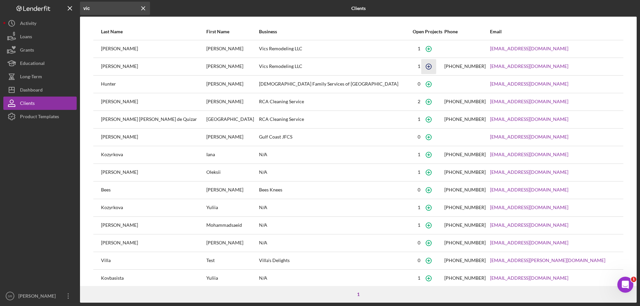
type input "vic"
click at [421, 66] on icon "button" at bounding box center [428, 66] width 15 height 15
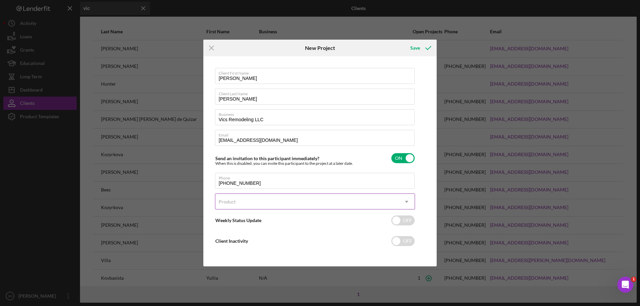
click at [280, 199] on div "Product" at bounding box center [306, 201] width 183 height 15
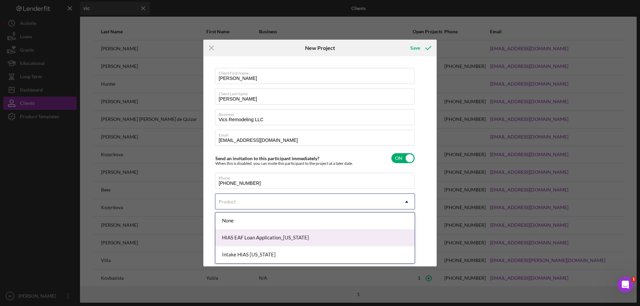
click at [335, 242] on div "HIAS EAF Loan Application_[US_STATE]" at bounding box center [314, 238] width 199 height 17
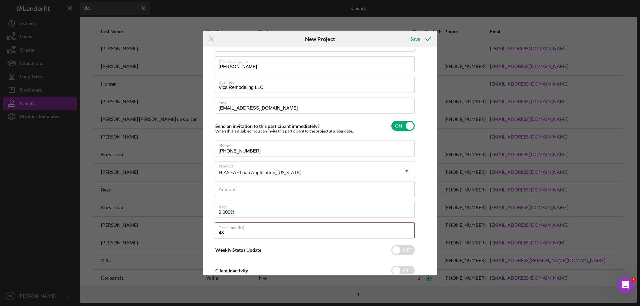
scroll to position [44, 0]
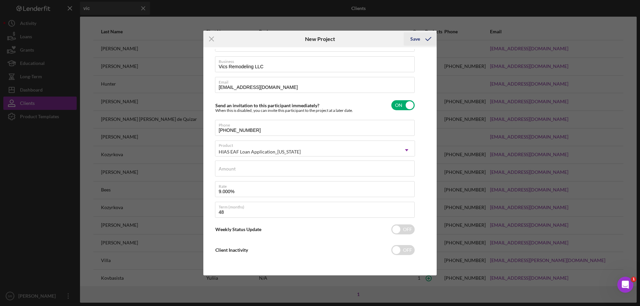
click at [426, 39] on icon "submit" at bounding box center [428, 39] width 17 height 17
click at [239, 167] on div "Amount Required" at bounding box center [315, 171] width 200 height 20
type input "$25,000"
click at [420, 37] on icon "submit" at bounding box center [428, 39] width 17 height 17
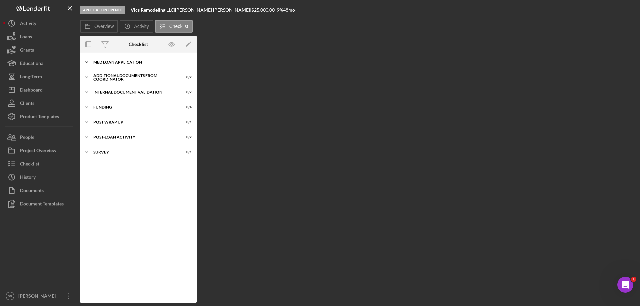
click at [96, 63] on div "MED Loan Application" at bounding box center [140, 62] width 95 height 4
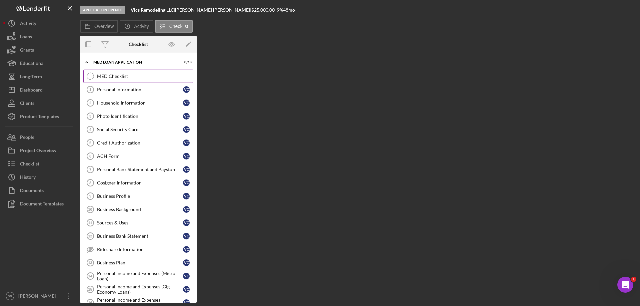
click at [118, 75] on div "MED Checklist" at bounding box center [145, 76] width 96 height 5
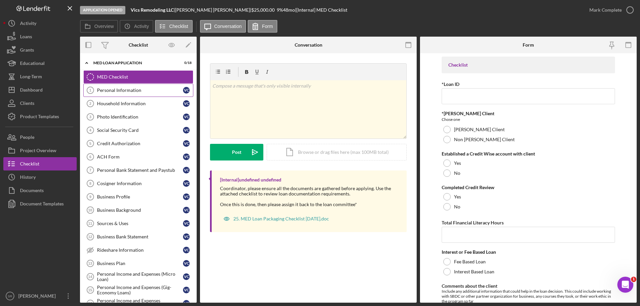
click at [129, 90] on div "Personal Information" at bounding box center [140, 90] width 86 height 5
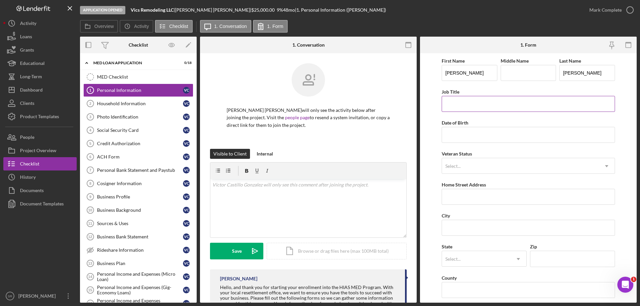
click at [503, 109] on input "Job Title" at bounding box center [528, 104] width 173 height 16
type input "Owner"
click at [487, 135] on input "Date of Birth" at bounding box center [528, 135] width 173 height 16
type input "[DATE]"
click at [481, 166] on div "Select..." at bounding box center [520, 166] width 157 height 15
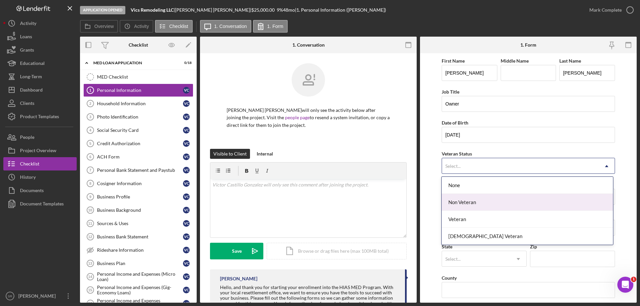
click at [480, 199] on div "Non Veteran" at bounding box center [527, 202] width 171 height 17
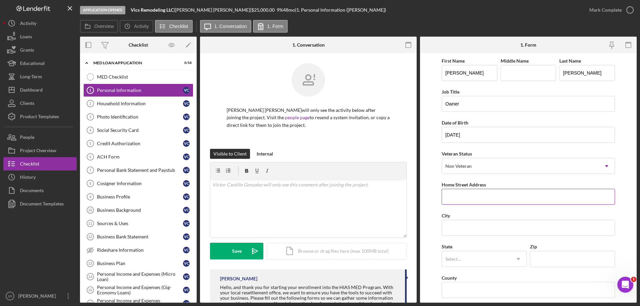
click at [487, 198] on input "Home Street Address" at bounding box center [528, 197] width 173 height 16
click at [512, 196] on input "Home Street Address" at bounding box center [528, 197] width 173 height 16
paste input "206 [PERSON_NAME] Dr"
type input "206 [PERSON_NAME] Dr"
click at [488, 226] on input "City" at bounding box center [528, 228] width 173 height 16
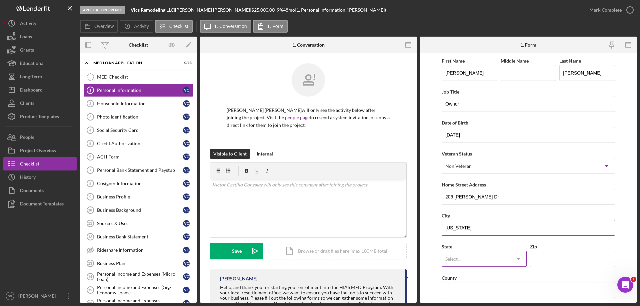
type input "[US_STATE]"
click at [462, 262] on div "Select..." at bounding box center [476, 259] width 68 height 15
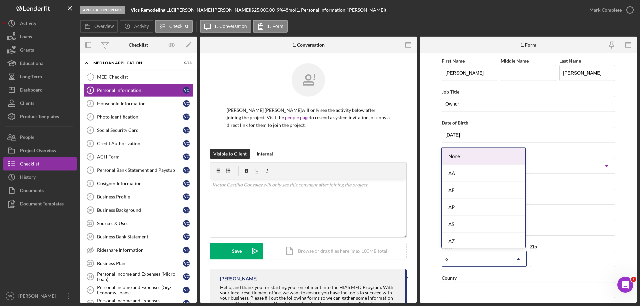
type input "oh"
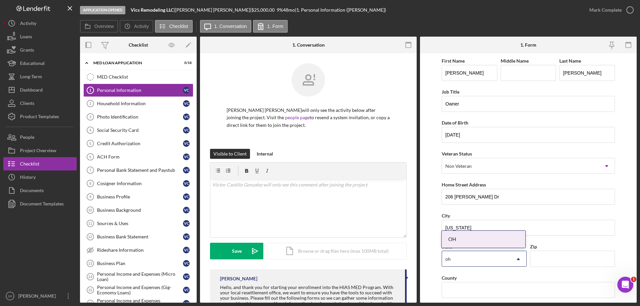
click at [494, 233] on div "OH" at bounding box center [484, 239] width 84 height 17
click at [543, 259] on input "Zip" at bounding box center [572, 259] width 85 height 16
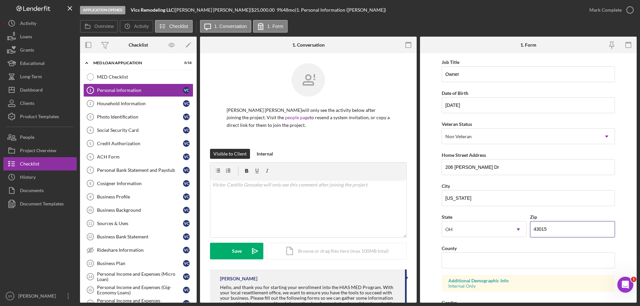
scroll to position [67, 0]
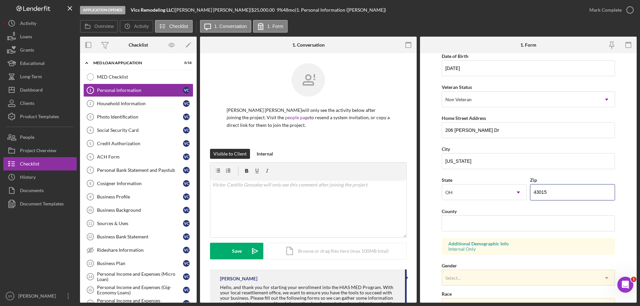
type input "43015"
click at [459, 223] on input "County" at bounding box center [528, 224] width 173 height 16
paste input "[US_STATE]"
type input "[US_STATE]"
click at [434, 243] on form "First Name [PERSON_NAME] Middle Name Last Name [PERSON_NAME] Job Title Owner Da…" at bounding box center [528, 178] width 217 height 250
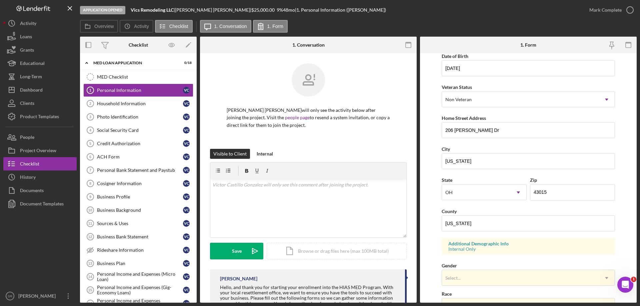
scroll to position [167, 0]
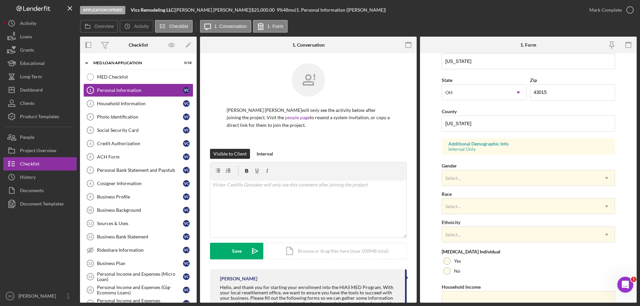
click at [488, 163] on div "Gender Select... Icon/Dropdown Arrow" at bounding box center [528, 174] width 173 height 24
click at [476, 178] on div "Select..." at bounding box center [520, 178] width 157 height 15
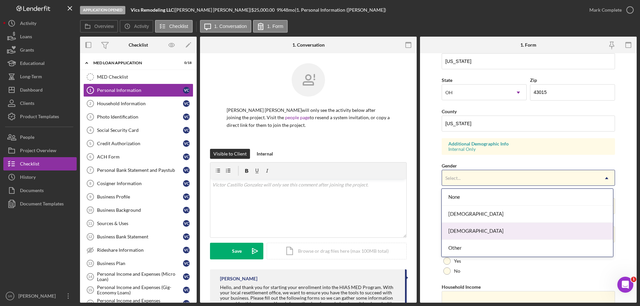
click at [460, 228] on div "[DEMOGRAPHIC_DATA]" at bounding box center [527, 231] width 171 height 17
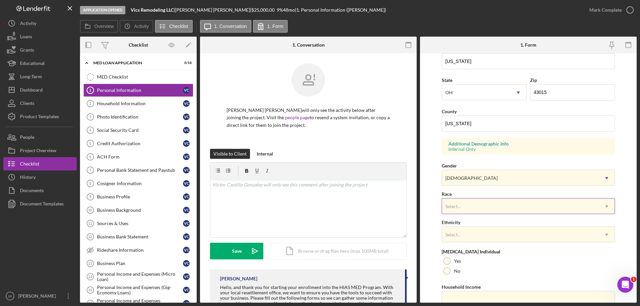
click at [466, 209] on div "Select..." at bounding box center [520, 206] width 157 height 15
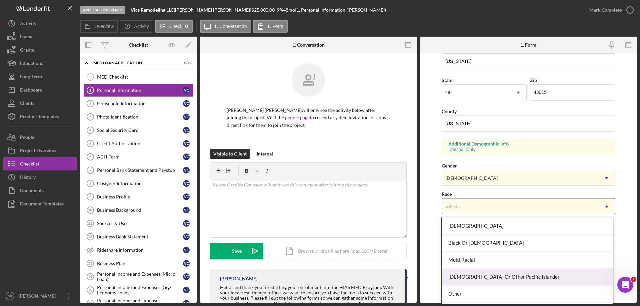
scroll to position [49, 0]
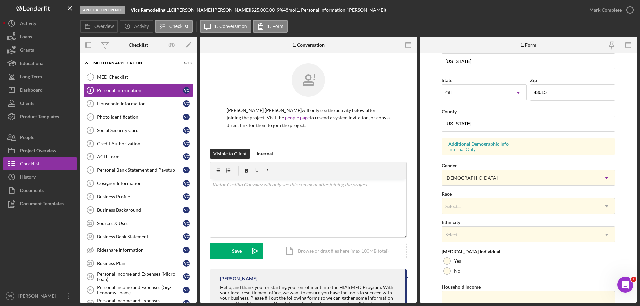
click at [434, 242] on form "First Name [PERSON_NAME] Middle Name Last Name [PERSON_NAME] Job Title Owner Da…" at bounding box center [528, 178] width 217 height 250
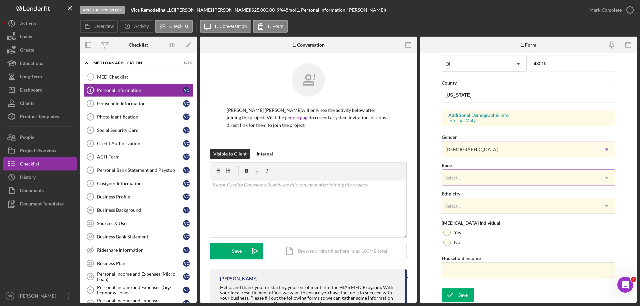
click at [504, 181] on div "Select..." at bounding box center [520, 177] width 157 height 15
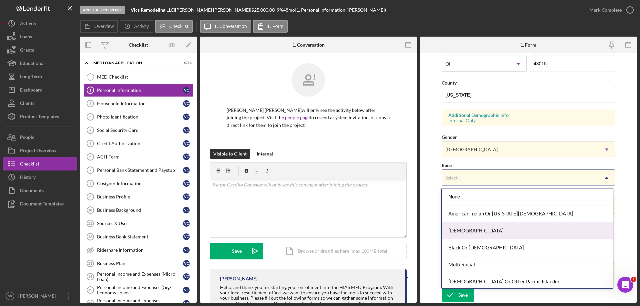
click at [435, 217] on form "First Name [PERSON_NAME] Middle Name Last Name [PERSON_NAME] Job Title Owner Da…" at bounding box center [528, 178] width 217 height 250
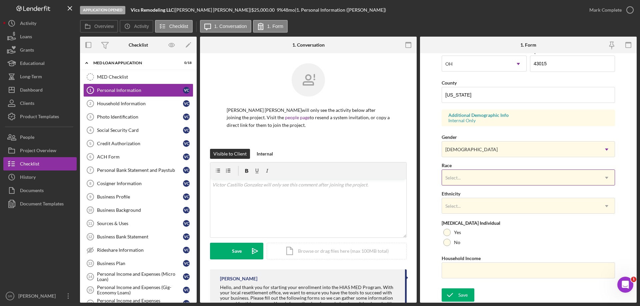
click at [480, 180] on div "Select..." at bounding box center [520, 177] width 157 height 15
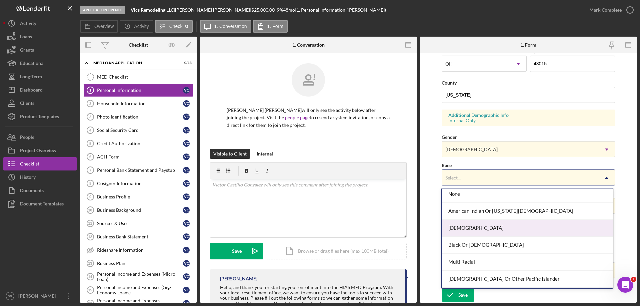
scroll to position [36, 0]
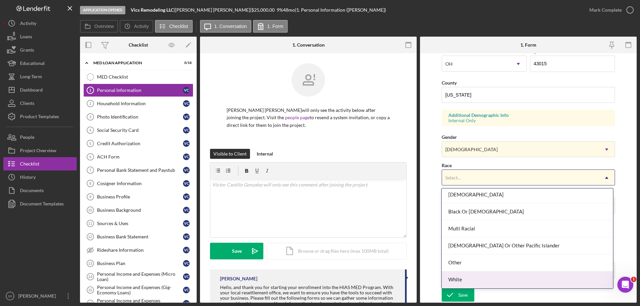
click at [482, 281] on div "White" at bounding box center [527, 280] width 171 height 17
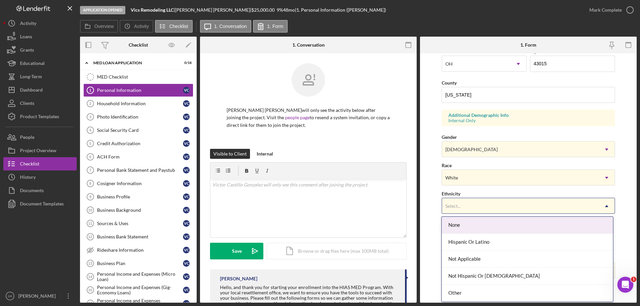
click at [486, 208] on div "Select..." at bounding box center [520, 206] width 157 height 15
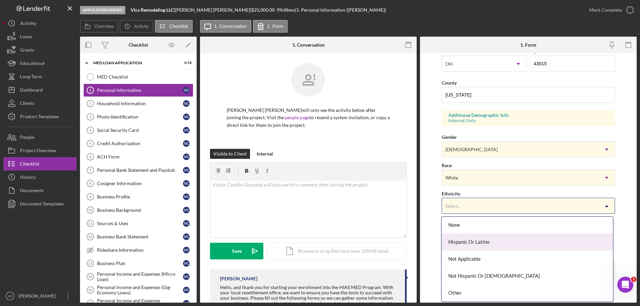
click at [499, 246] on div "Hispanic Or Latino" at bounding box center [527, 242] width 171 height 17
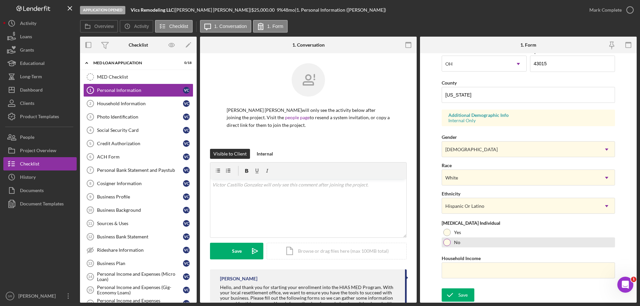
click at [494, 246] on div "No" at bounding box center [528, 243] width 173 height 10
click at [517, 269] on input "Household Income" at bounding box center [528, 271] width 173 height 16
type input "$96,013"
click at [464, 295] on div "Save" at bounding box center [462, 295] width 9 height 13
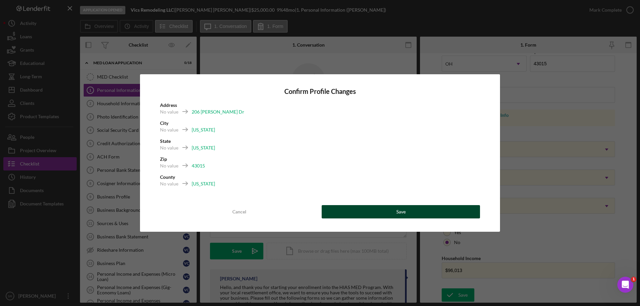
click at [415, 214] on button "Save" at bounding box center [401, 211] width 158 height 13
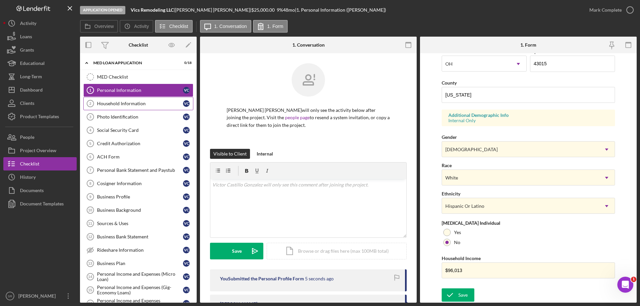
click at [150, 108] on link "Household Information 2 Household Information V C" at bounding box center [138, 103] width 110 height 13
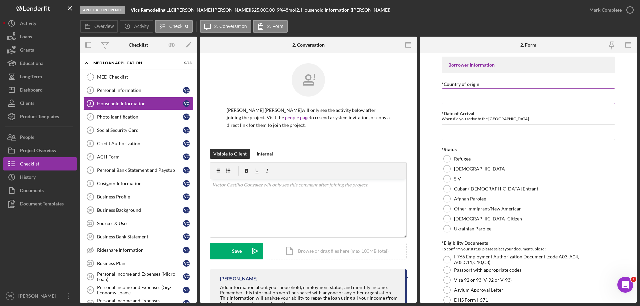
click at [453, 96] on input "*Country of origin" at bounding box center [528, 96] width 173 height 16
type input "[GEOGRAPHIC_DATA]"
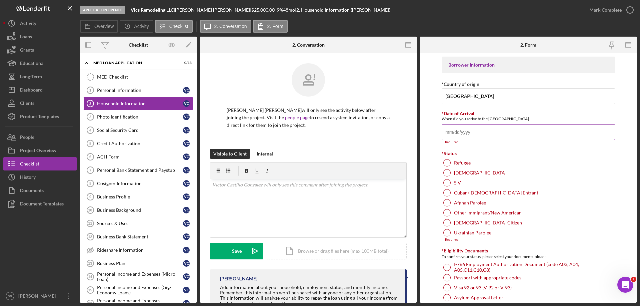
click at [500, 127] on input "*Date of Arrival" at bounding box center [528, 132] width 173 height 16
click at [472, 178] on div "SIV" at bounding box center [528, 183] width 173 height 10
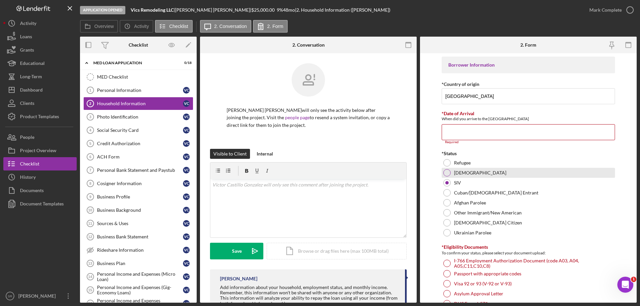
click at [476, 170] on div "[DEMOGRAPHIC_DATA]" at bounding box center [528, 173] width 173 height 10
click at [462, 139] on input "*Date of Arrival" at bounding box center [528, 132] width 173 height 16
click at [496, 133] on input "*Date of Arrival" at bounding box center [528, 132] width 173 height 16
click at [475, 134] on input "*Date of Arrival" at bounding box center [528, 132] width 173 height 16
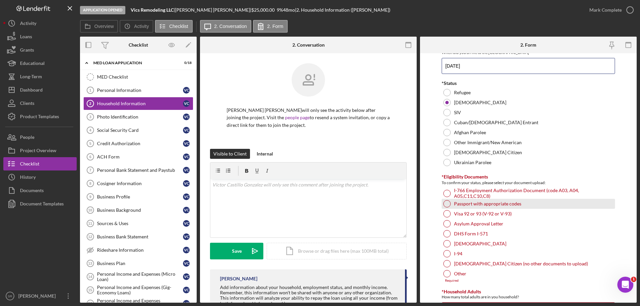
scroll to position [67, 0]
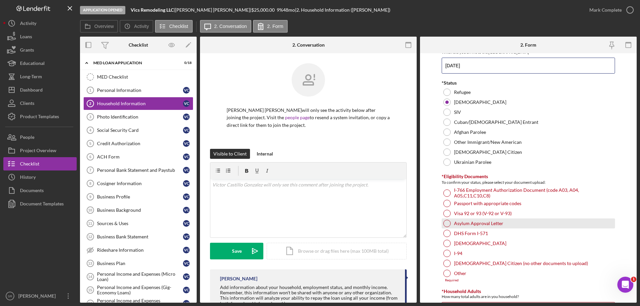
type input "[DATE]"
click at [520, 223] on div "Asylum Approval Letter" at bounding box center [528, 224] width 173 height 10
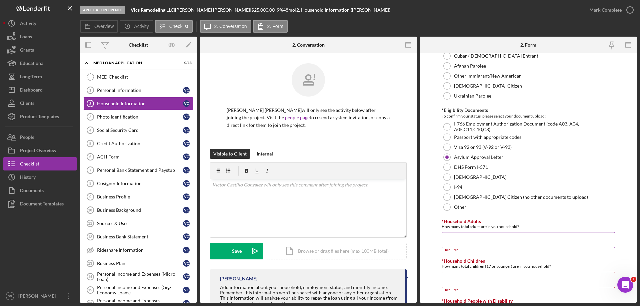
scroll to position [133, 0]
drag, startPoint x: 490, startPoint y: 234, endPoint x: 489, endPoint y: 239, distance: 5.0
click at [490, 234] on input "*Household Adults" at bounding box center [528, 240] width 173 height 16
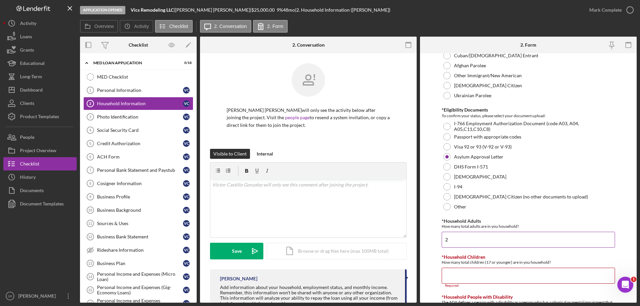
scroll to position [167, 0]
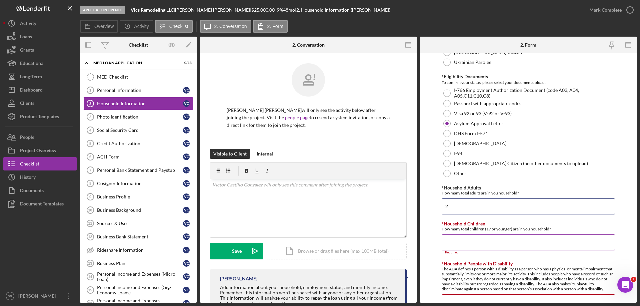
type input "2"
click at [494, 242] on input "*Household Children" at bounding box center [528, 243] width 173 height 16
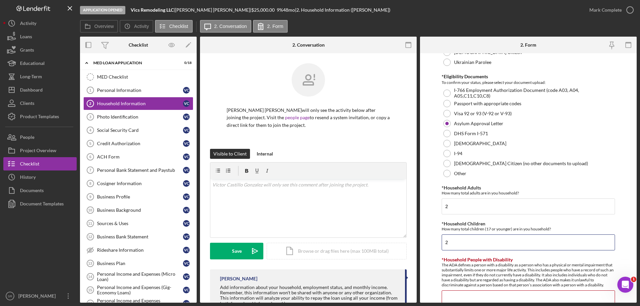
scroll to position [267, 0]
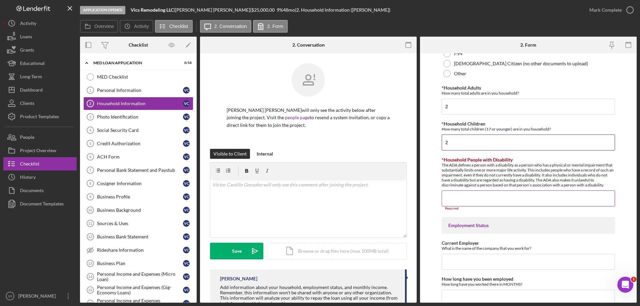
type input "2"
click at [486, 203] on input "*Household People with Disability" at bounding box center [528, 199] width 173 height 16
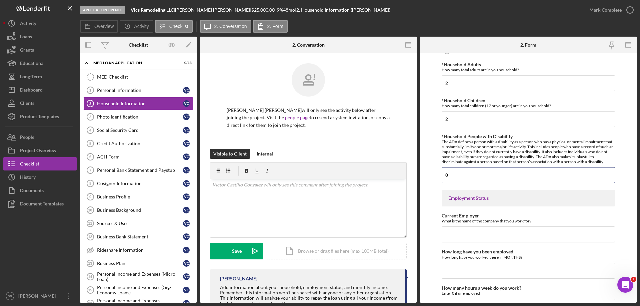
scroll to position [300, 0]
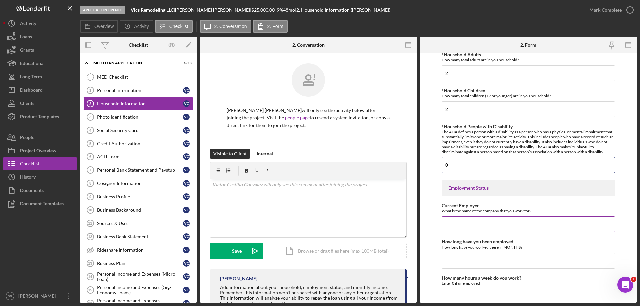
type input "0"
click at [504, 227] on input "Current Employer" at bounding box center [528, 225] width 173 height 16
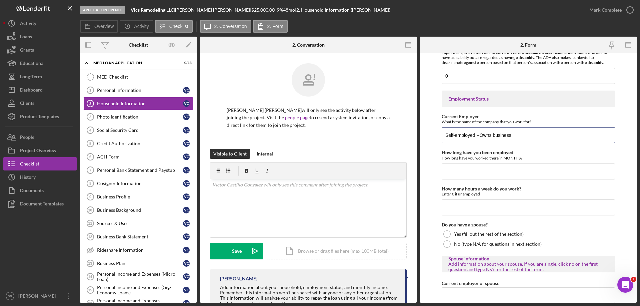
scroll to position [400, 0]
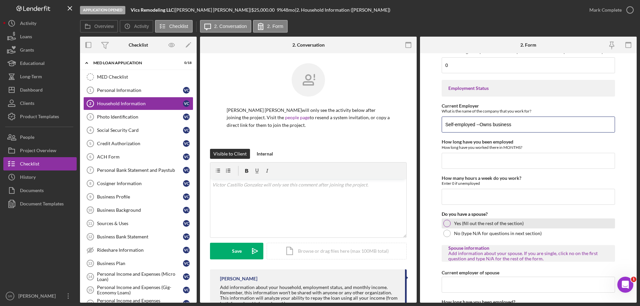
type input "Self-employed --Owns business"
click at [536, 226] on div "Yes (fill out the rest of the section)" at bounding box center [528, 224] width 173 height 10
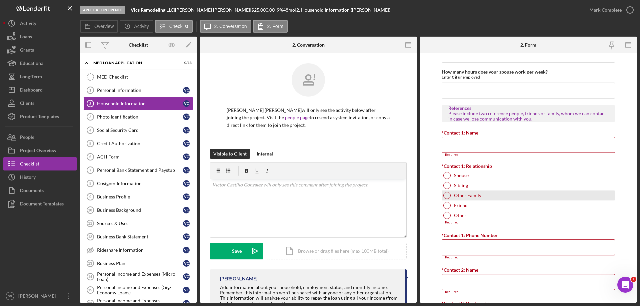
scroll to position [667, 0]
click at [482, 146] on input "*Contact 1: Name" at bounding box center [528, 145] width 173 height 16
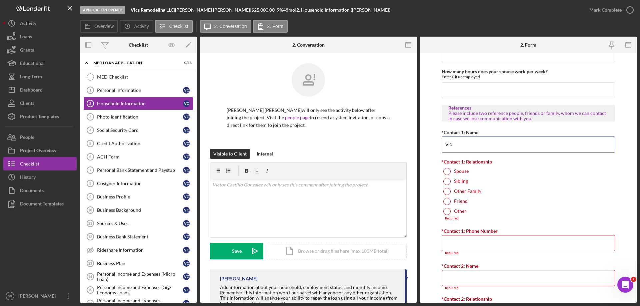
type input "Vic"
click at [481, 177] on div "Sibling" at bounding box center [528, 182] width 173 height 10
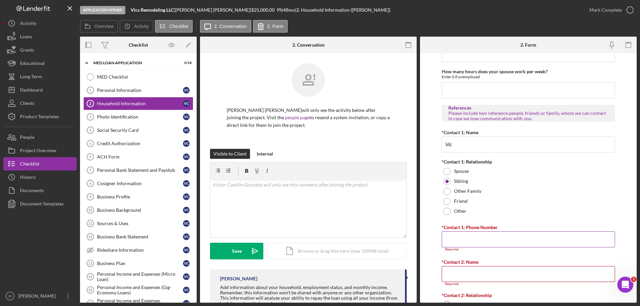
click at [471, 238] on input "*Contact 1: Phone Number" at bounding box center [528, 240] width 173 height 16
click at [482, 239] on input "*Contact 1: Phone Number" at bounding box center [528, 240] width 173 height 16
drag, startPoint x: 488, startPoint y: 147, endPoint x: 263, endPoint y: 141, distance: 224.4
click at [300, 148] on div "Overview Internal Workflow Stage Application Opened Icon/Dropdown Arrow Archive…" at bounding box center [358, 170] width 557 height 266
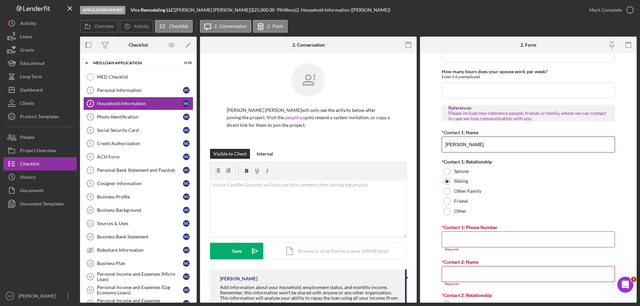
type input "[PERSON_NAME]"
click at [469, 235] on input "*Contact 1: Phone Number" at bounding box center [528, 240] width 173 height 16
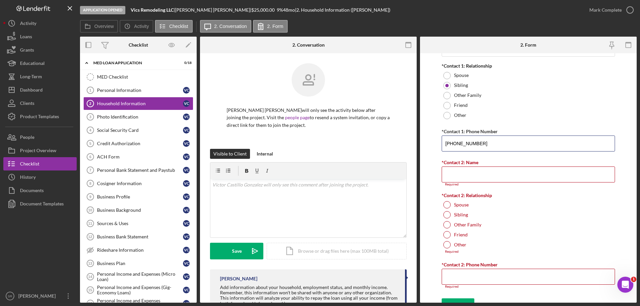
scroll to position [767, 0]
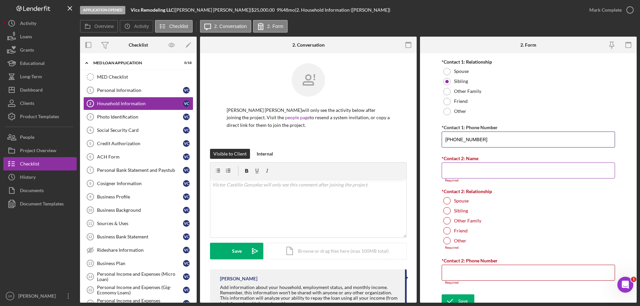
type input "[PHONE_NUMBER]"
click at [507, 171] on input "*Contact 2: Name" at bounding box center [528, 171] width 173 height 16
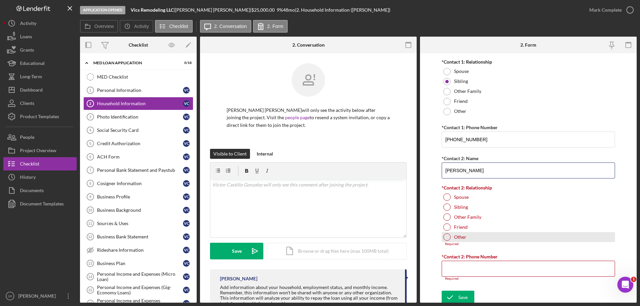
type input "[PERSON_NAME]"
click at [470, 235] on div "Other" at bounding box center [528, 237] width 173 height 10
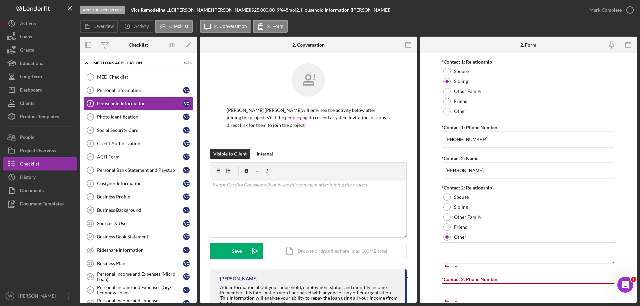
click at [461, 254] on textarea at bounding box center [528, 252] width 173 height 21
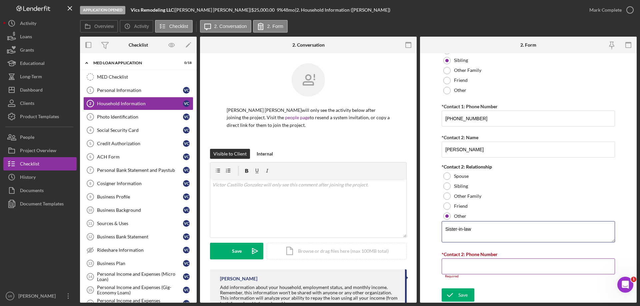
type textarea "Sister-in-law"
click at [470, 268] on input "*Contact 2: Phone Number" at bounding box center [528, 267] width 173 height 16
click at [489, 265] on input "*Contact 2: Phone Number" at bounding box center [528, 267] width 173 height 16
paste input "[PHONE_NUMBER]"
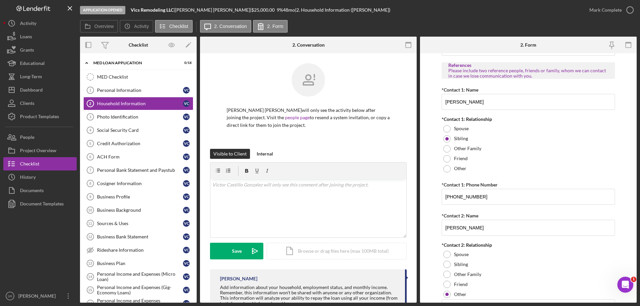
scroll to position [784, 0]
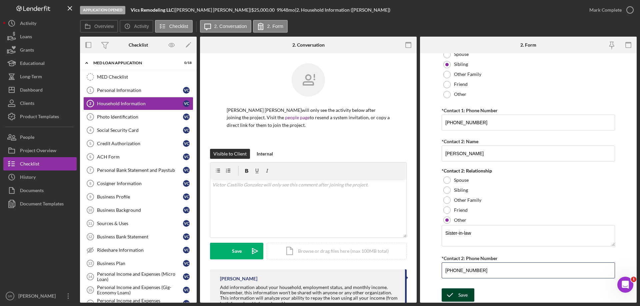
type input "[PHONE_NUMBER]"
click at [464, 292] on div "Save" at bounding box center [462, 295] width 9 height 13
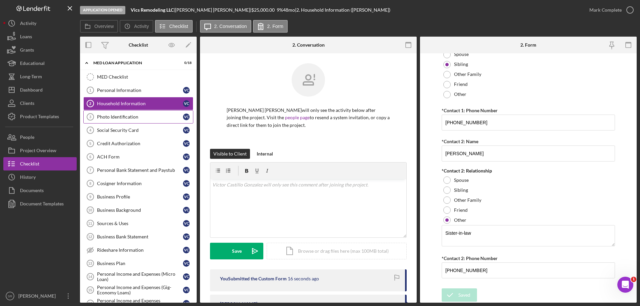
click at [113, 118] on div "Photo Identification" at bounding box center [140, 116] width 86 height 5
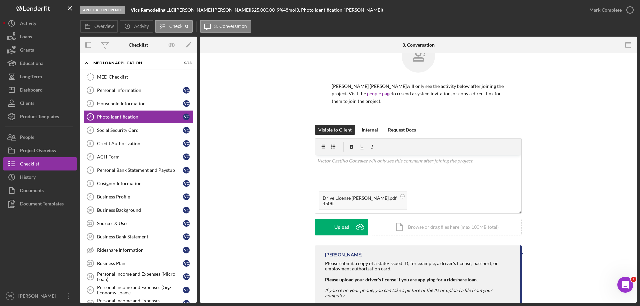
scroll to position [47, 0]
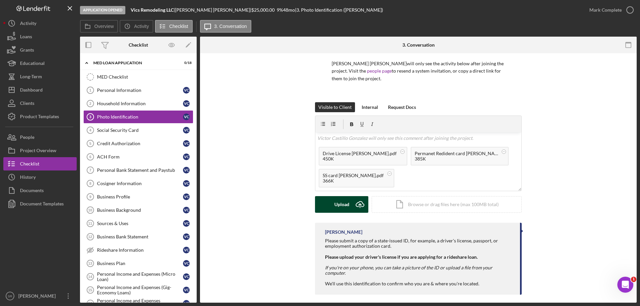
click at [355, 205] on icon "Icon/Upload" at bounding box center [360, 204] width 17 height 17
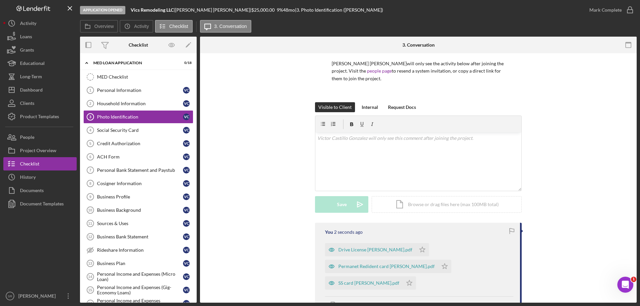
scroll to position [113, 0]
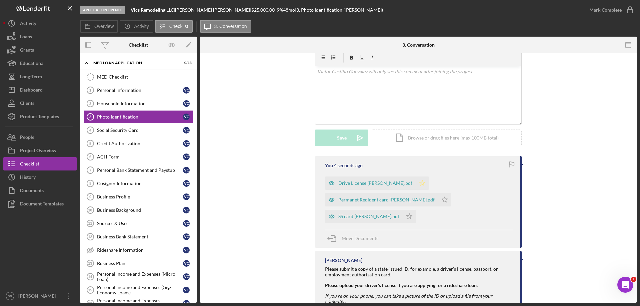
click at [420, 181] on polygon "button" at bounding box center [423, 182] width 6 height 5
click at [438, 202] on icon "Icon/Star" at bounding box center [444, 199] width 13 height 13
click at [403, 218] on icon "Icon/Star" at bounding box center [409, 216] width 13 height 13
click at [136, 136] on link "Social Security Card 4 Social Security Card V C" at bounding box center [138, 130] width 110 height 13
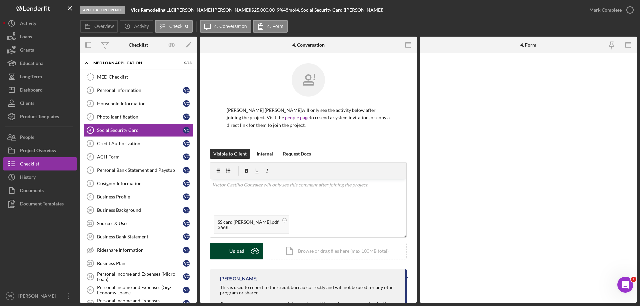
click at [246, 250] on button "Upload Icon/Upload" at bounding box center [236, 251] width 53 height 17
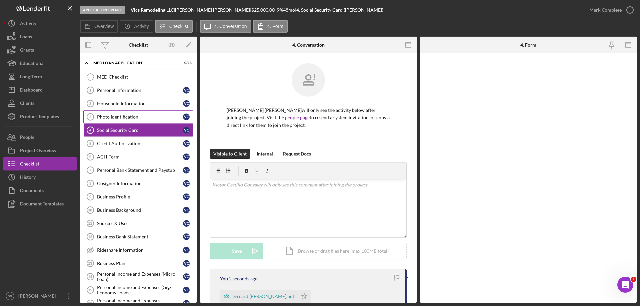
click at [170, 119] on div "Photo Identification" at bounding box center [140, 116] width 86 height 5
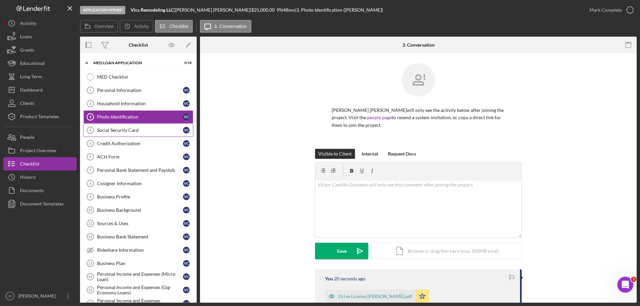
click at [142, 134] on link "Social Security Card 4 Social Security Card V C" at bounding box center [138, 130] width 110 height 13
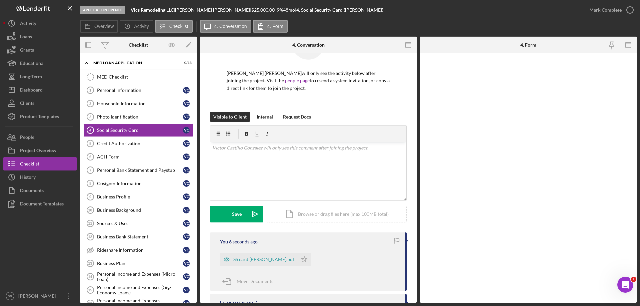
scroll to position [67, 0]
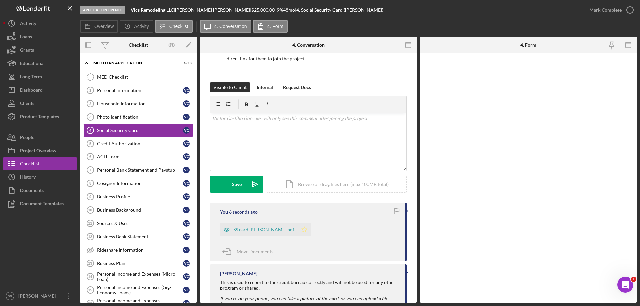
click at [298, 230] on icon "Icon/Star" at bounding box center [304, 229] width 13 height 13
click at [627, 10] on icon "button" at bounding box center [630, 10] width 17 height 17
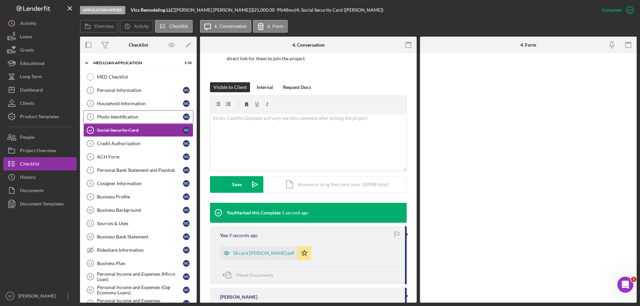
click at [152, 119] on div "Photo Identification" at bounding box center [140, 116] width 86 height 5
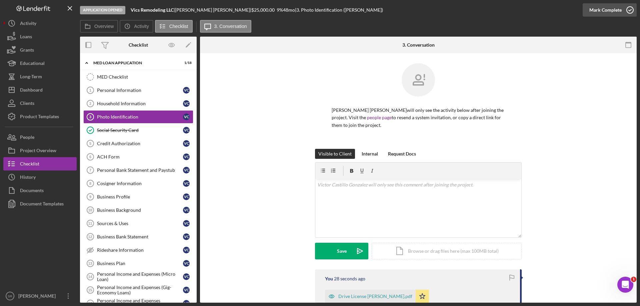
click at [627, 11] on icon "button" at bounding box center [630, 10] width 17 height 17
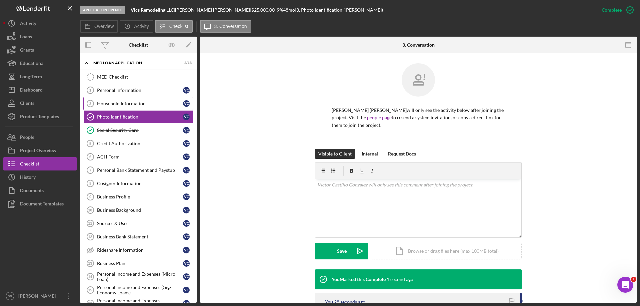
click at [131, 102] on div "Household Information" at bounding box center [140, 103] width 86 height 5
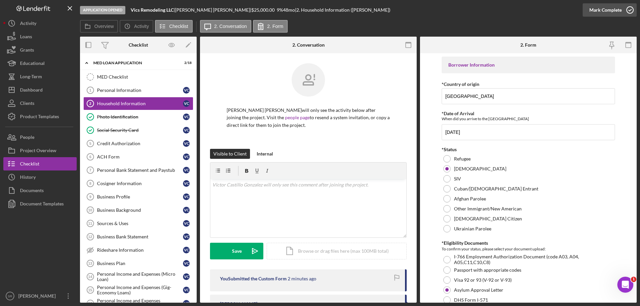
click at [628, 9] on icon "button" at bounding box center [630, 10] width 17 height 17
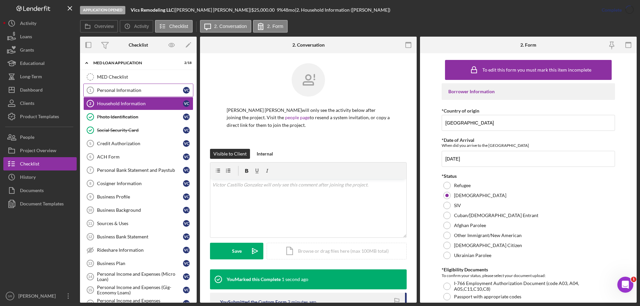
click at [125, 92] on div "Personal Information" at bounding box center [140, 90] width 86 height 5
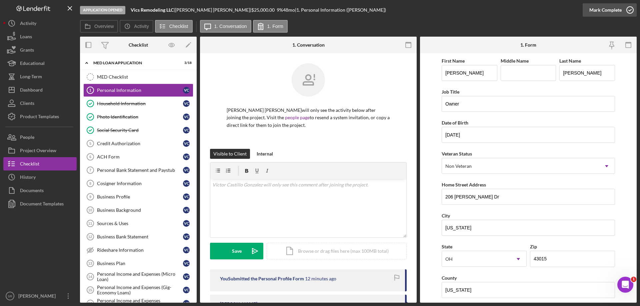
click at [627, 8] on icon "button" at bounding box center [630, 10] width 17 height 17
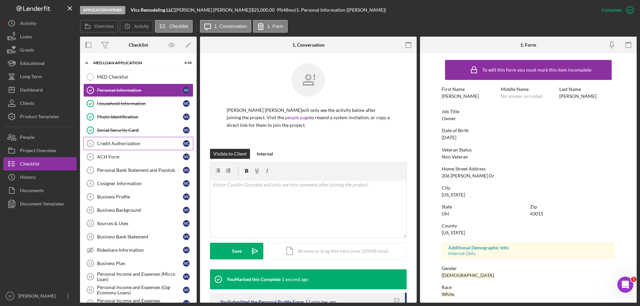
click at [107, 139] on link "Credit Authorization 5 Credit Authorization V C" at bounding box center [138, 143] width 110 height 13
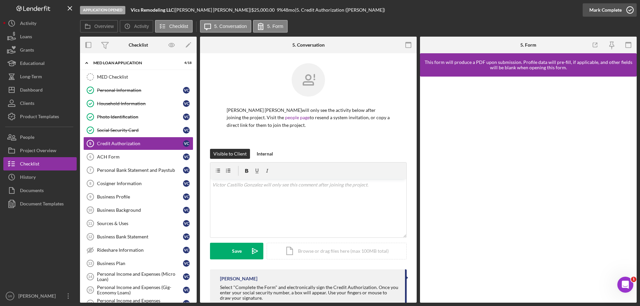
click at [626, 8] on icon "button" at bounding box center [630, 10] width 17 height 17
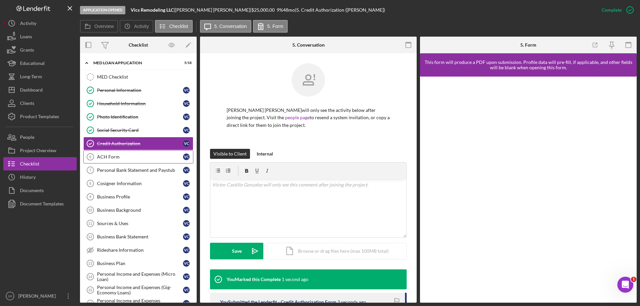
click at [120, 158] on div "ACH Form" at bounding box center [140, 156] width 86 height 5
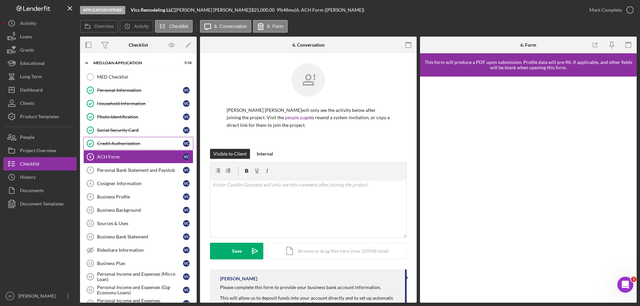
click at [120, 146] on div "Credit Authorization" at bounding box center [140, 143] width 86 height 5
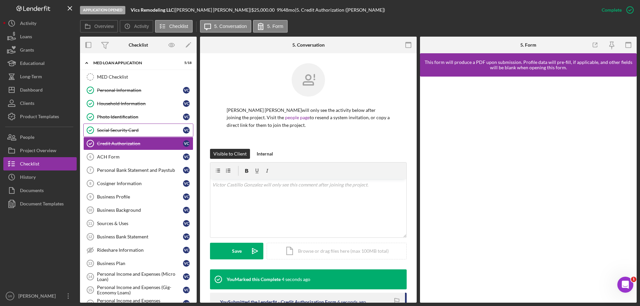
click at [123, 128] on div "Social Security Card" at bounding box center [140, 130] width 86 height 5
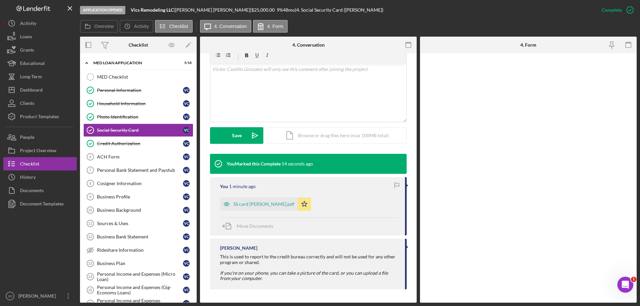
scroll to position [49, 0]
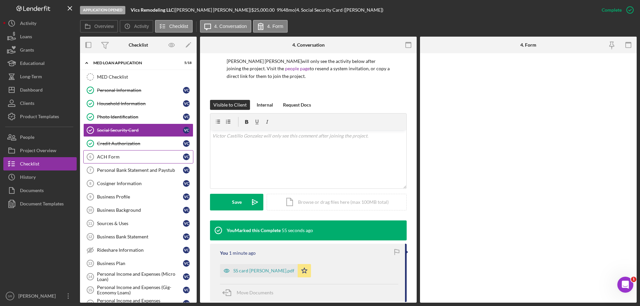
click at [135, 157] on div "ACH Form" at bounding box center [140, 156] width 86 height 5
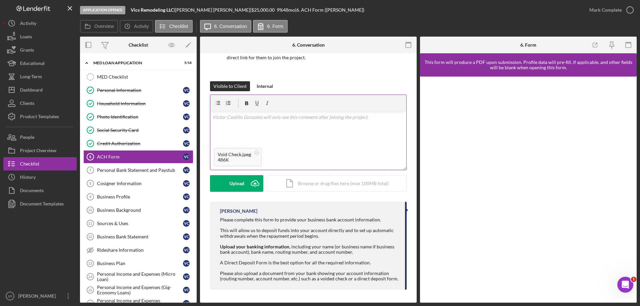
scroll to position [68, 0]
click at [246, 186] on button "Upload Icon/Upload" at bounding box center [236, 183] width 53 height 17
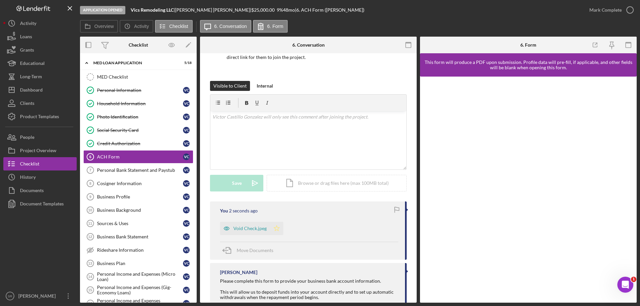
click at [278, 232] on icon "Icon/Star" at bounding box center [276, 228] width 13 height 13
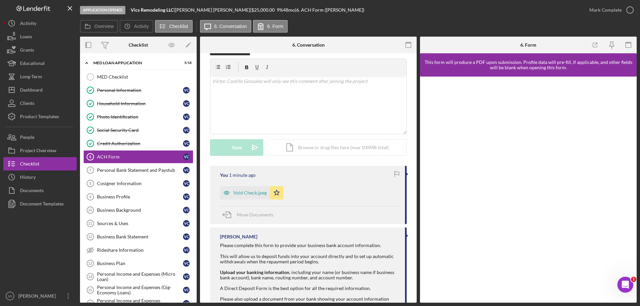
scroll to position [130, 0]
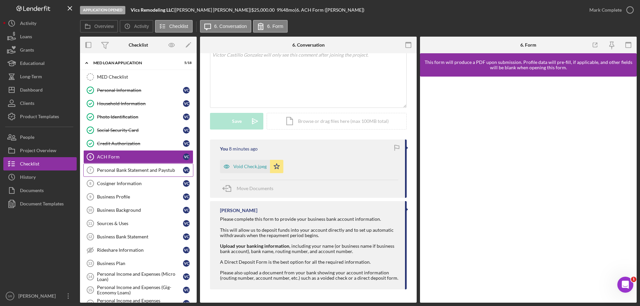
click at [143, 169] on div "Personal Bank Statement and Paystub" at bounding box center [140, 170] width 86 height 5
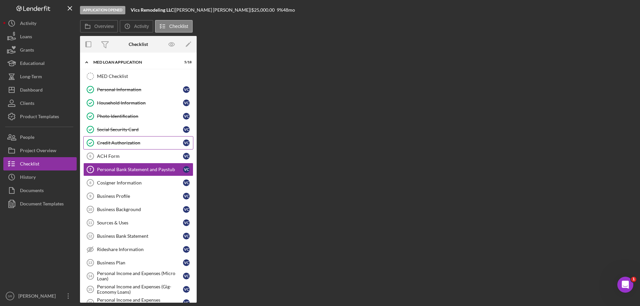
click at [135, 149] on link "Credit Authorization Credit Authorization V C" at bounding box center [138, 142] width 110 height 13
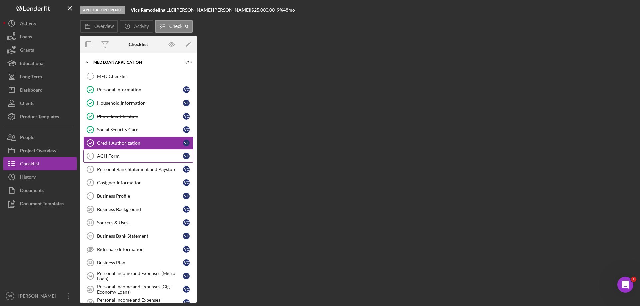
click at [137, 157] on div "ACH Form" at bounding box center [140, 156] width 86 height 5
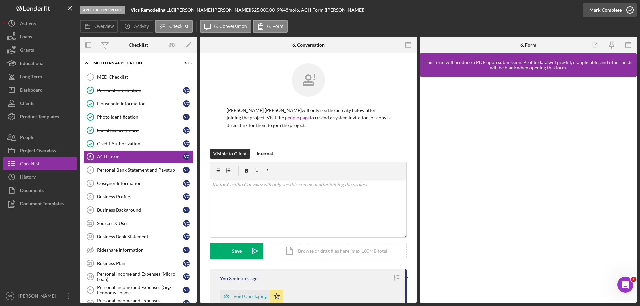
click at [625, 9] on icon "button" at bounding box center [630, 10] width 17 height 17
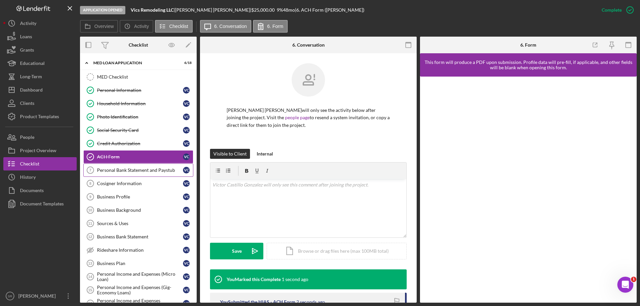
click at [147, 168] on div "Personal Bank Statement and Paystub" at bounding box center [140, 170] width 86 height 5
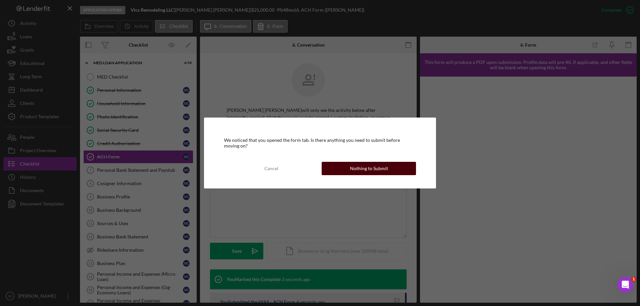
click at [365, 172] on div "Nothing to Submit" at bounding box center [369, 168] width 38 height 13
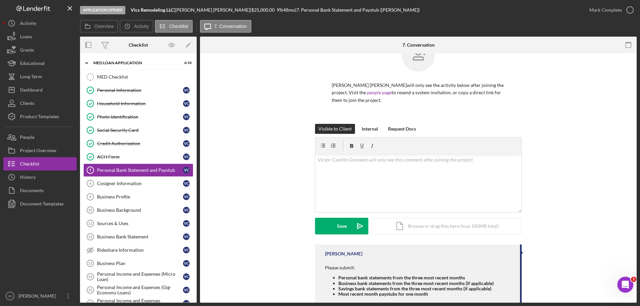
scroll to position [51, 0]
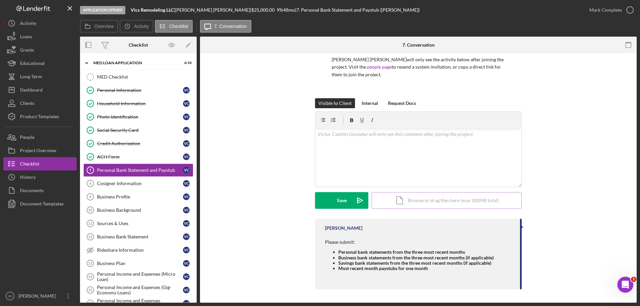
click at [419, 201] on div "Icon/Document Browse or drag files here (max 100MB total) Tap to choose files o…" at bounding box center [447, 200] width 150 height 17
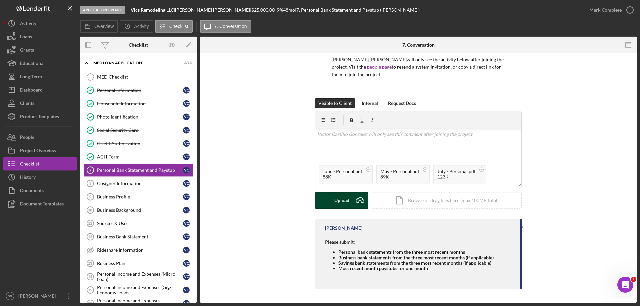
click at [329, 206] on button "Upload Icon/Upload" at bounding box center [341, 200] width 53 height 17
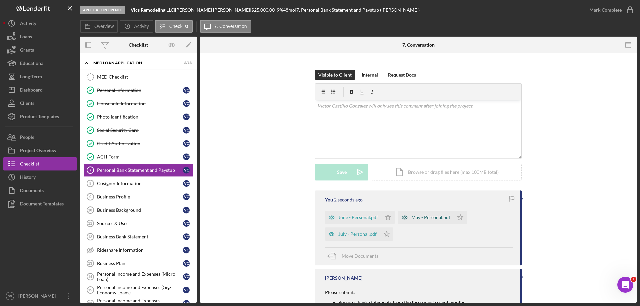
scroll to position [117, 0]
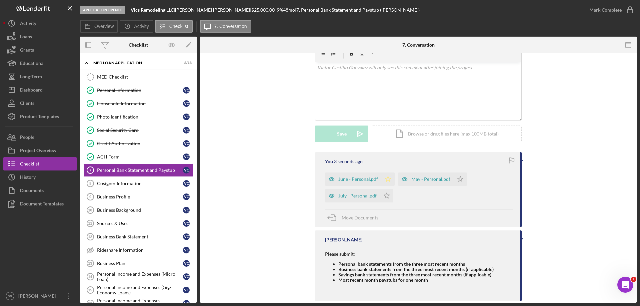
click at [387, 177] on icon "Icon/Star" at bounding box center [387, 179] width 13 height 13
click at [385, 197] on icon "Icon/Star" at bounding box center [386, 195] width 13 height 13
click at [458, 179] on icon "Icon/Star" at bounding box center [460, 179] width 13 height 13
click at [633, 10] on icon "button" at bounding box center [630, 10] width 17 height 17
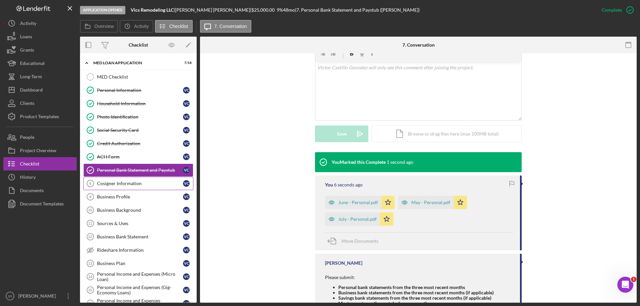
click at [142, 183] on div "Cosigner Information" at bounding box center [140, 183] width 86 height 5
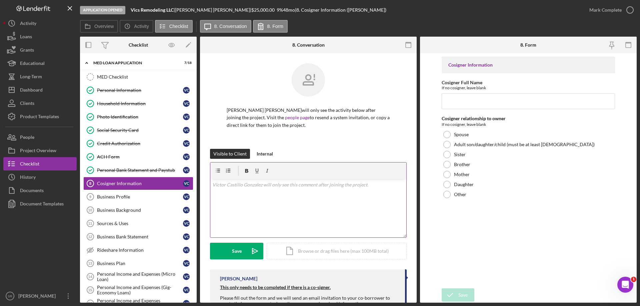
scroll to position [25, 0]
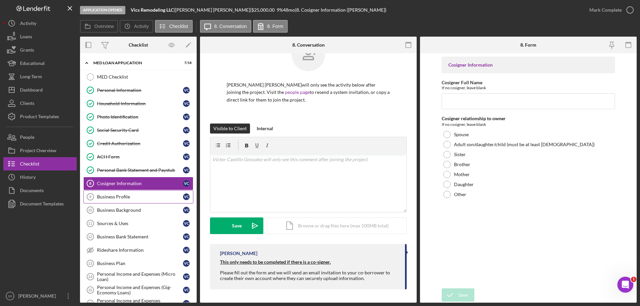
click at [116, 198] on div "Business Profile" at bounding box center [140, 196] width 86 height 5
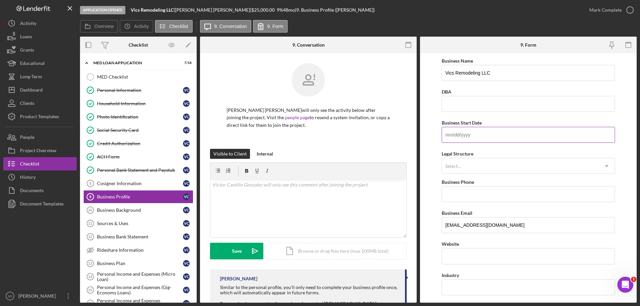
click at [468, 133] on input "Business Start Date" at bounding box center [528, 135] width 173 height 16
paste input "02/0d/yyyy"
type input "02/0d/yyyy"
click at [466, 167] on div "Select..." at bounding box center [520, 166] width 157 height 15
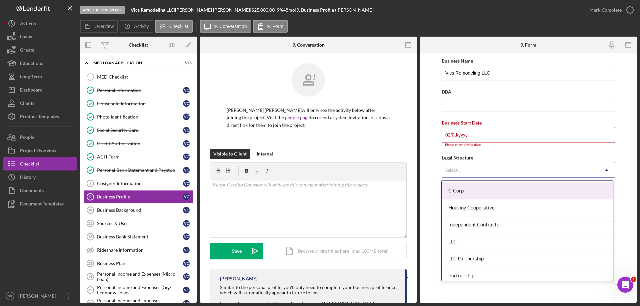
scroll to position [67, 0]
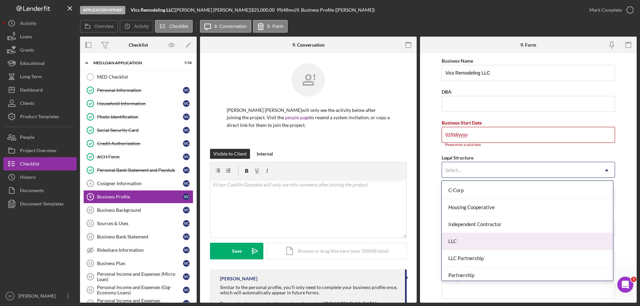
click at [501, 243] on div "LLC" at bounding box center [527, 241] width 171 height 17
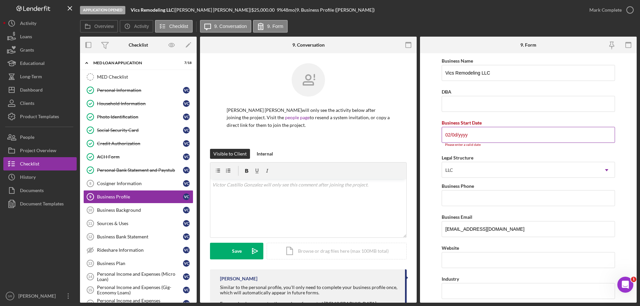
click at [531, 130] on input "02/0d/yyyy" at bounding box center [528, 135] width 173 height 16
drag, startPoint x: 461, startPoint y: 138, endPoint x: 256, endPoint y: 137, distance: 205.4
click at [257, 137] on div "Overview Internal Workflow Stage Application Opened Icon/Dropdown Arrow Archive…" at bounding box center [358, 170] width 557 height 266
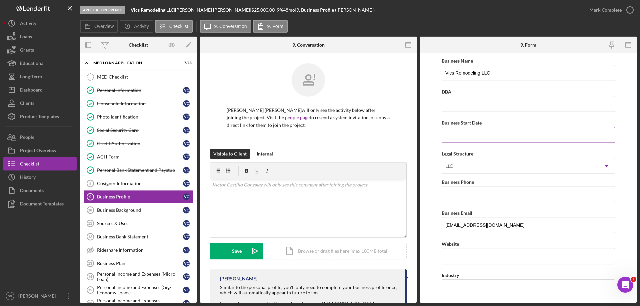
click at [472, 139] on input "Business Start Date" at bounding box center [528, 135] width 173 height 16
paste input "02/0d/yyyy"
type input "02/0d/yyyy"
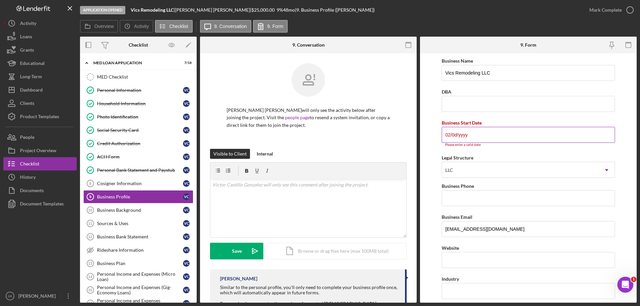
click at [467, 136] on input "02/0d/yyyy" at bounding box center [528, 135] width 173 height 16
drag, startPoint x: 472, startPoint y: 134, endPoint x: 99, endPoint y: 123, distance: 373.2
click at [122, 130] on div "Overview Internal Workflow Stage Application Opened Icon/Dropdown Arrow Archive…" at bounding box center [358, 170] width 557 height 266
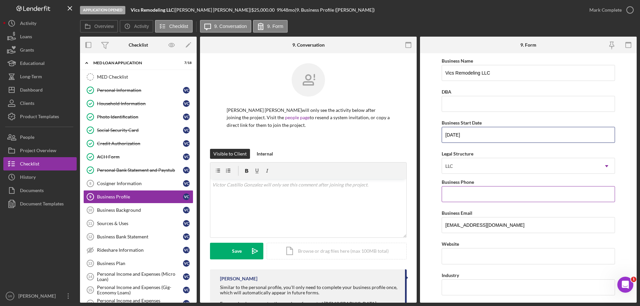
type input "[DATE]"
click at [453, 195] on input "Business Phone" at bounding box center [528, 194] width 173 height 16
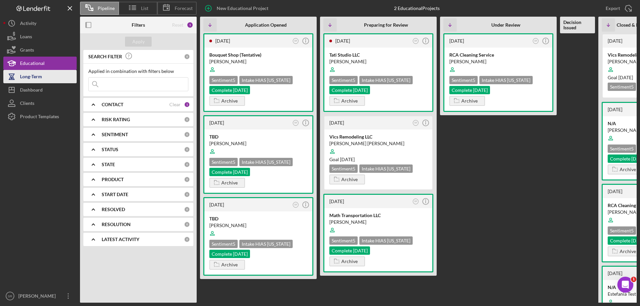
click at [46, 80] on button "Long-Term" at bounding box center [39, 76] width 73 height 13
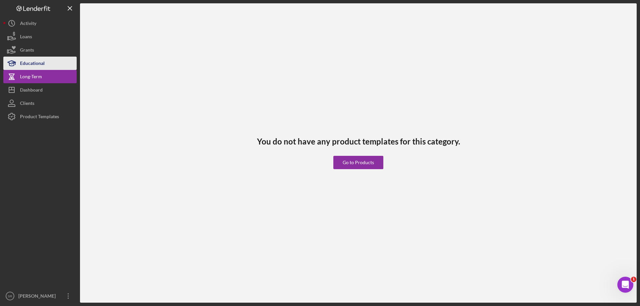
drag, startPoint x: 36, startPoint y: 63, endPoint x: 21, endPoint y: 64, distance: 15.3
click at [36, 63] on div "Educational" at bounding box center [32, 64] width 25 height 15
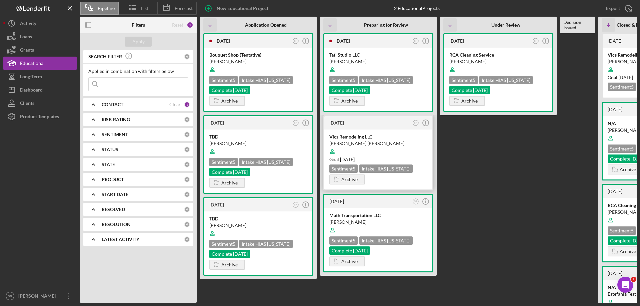
click at [385, 144] on div "[PERSON_NAME] [PERSON_NAME]" at bounding box center [378, 143] width 98 height 7
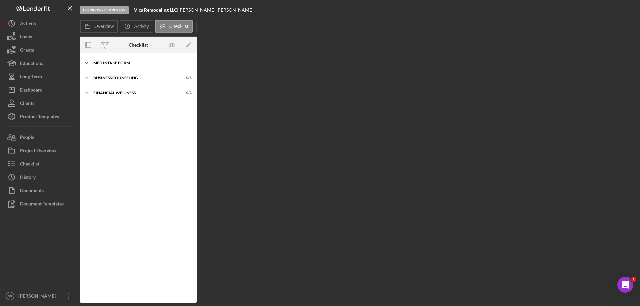
click at [122, 61] on div "MED Intake Form" at bounding box center [140, 63] width 95 height 4
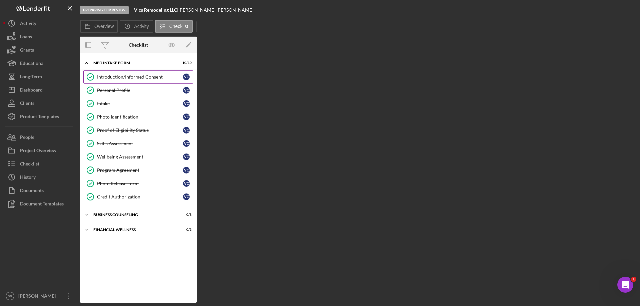
click at [133, 81] on link "Introduction/Informed Consent Introduction/Informed Consent V C" at bounding box center [138, 76] width 110 height 13
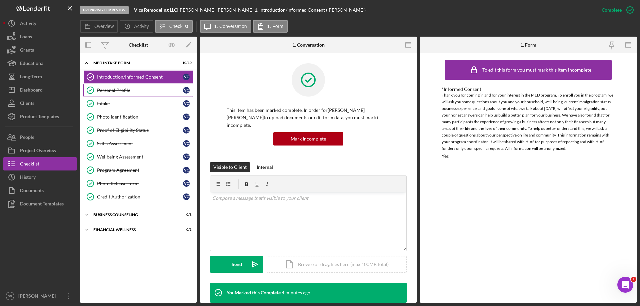
click at [125, 93] on link "Personal Profile Personal Profile V C" at bounding box center [138, 90] width 110 height 13
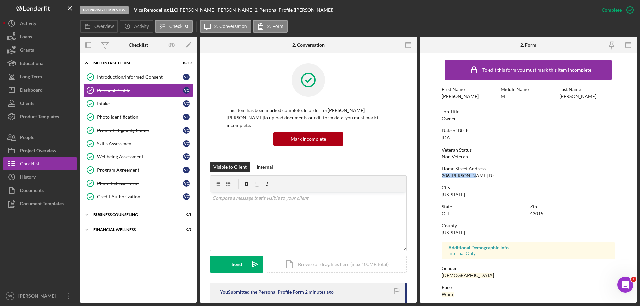
drag, startPoint x: 481, startPoint y: 178, endPoint x: 426, endPoint y: 178, distance: 54.3
click at [426, 178] on form "To edit this form you must mark this item incomplete First Name Victor Middle N…" at bounding box center [528, 178] width 217 height 250
copy div "206 [PERSON_NAME] Dr"
click at [460, 232] on div "[US_STATE]" at bounding box center [453, 232] width 23 height 5
drag, startPoint x: 466, startPoint y: 234, endPoint x: 436, endPoint y: 233, distance: 29.3
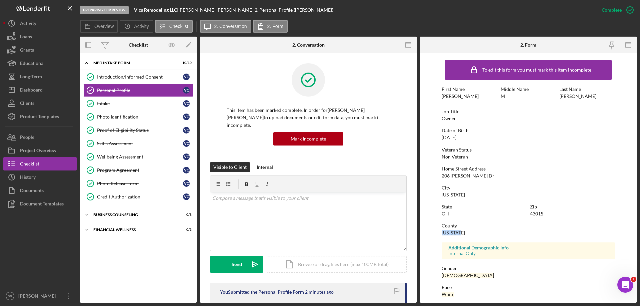
click at [436, 233] on form "To edit this form you must mark this item incomplete First Name Victor Middle N…" at bounding box center [528, 178] width 217 height 250
copy div "[US_STATE]"
drag, startPoint x: 116, startPoint y: 105, endPoint x: 166, endPoint y: 111, distance: 51.0
click at [116, 105] on div "Intake" at bounding box center [140, 103] width 86 height 5
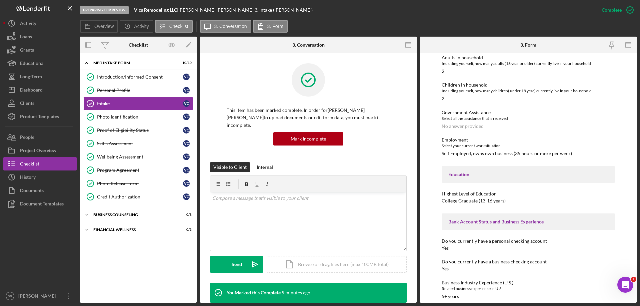
scroll to position [567, 0]
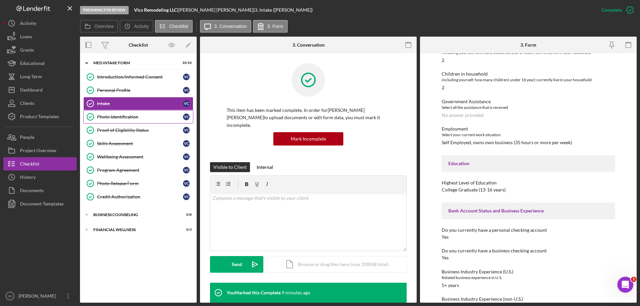
click at [105, 119] on div "Photo Identification" at bounding box center [140, 116] width 86 height 5
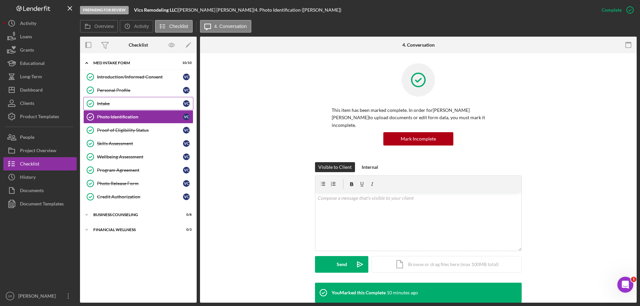
click at [121, 103] on div "Intake" at bounding box center [140, 103] width 86 height 5
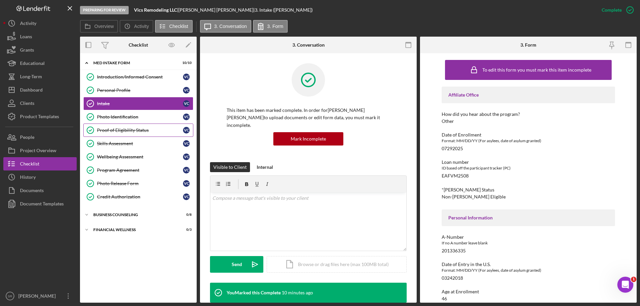
click at [119, 135] on link "Proof of Eligibility Status Proof of Eligibility Status V C" at bounding box center [138, 130] width 110 height 13
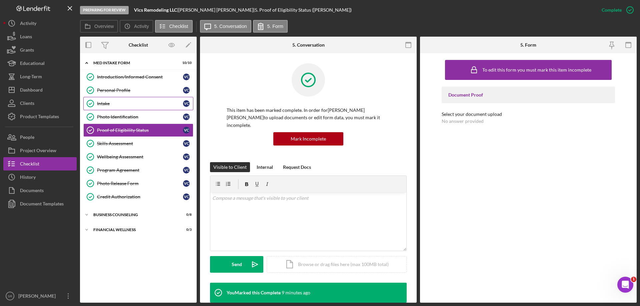
click at [130, 102] on div "Intake" at bounding box center [140, 103] width 86 height 5
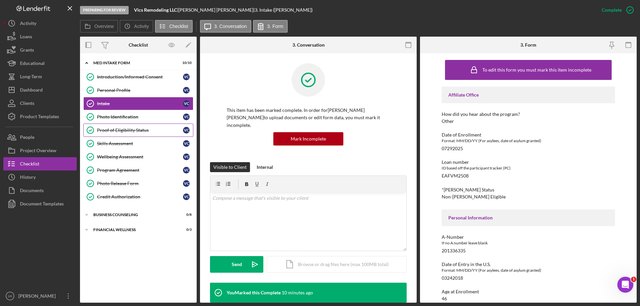
click at [127, 128] on div "Proof of Eligibility Status" at bounding box center [140, 130] width 86 height 5
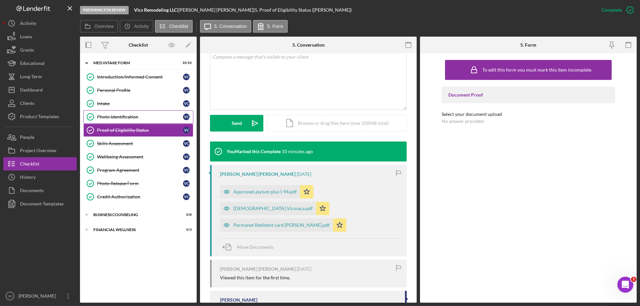
scroll to position [100, 0]
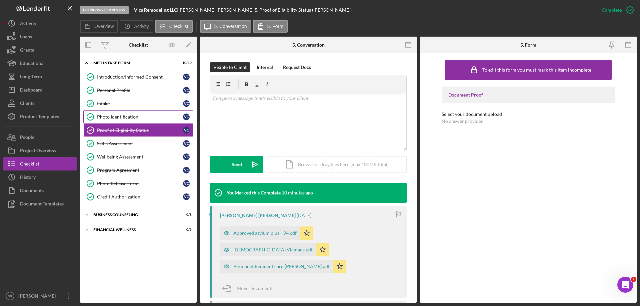
click at [97, 110] on icon "Photo Identification" at bounding box center [90, 117] width 17 height 17
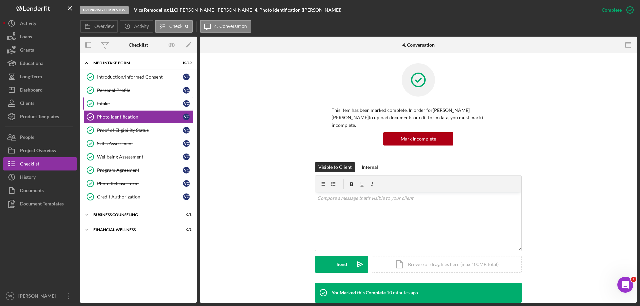
click at [124, 103] on div "Intake" at bounding box center [140, 103] width 86 height 5
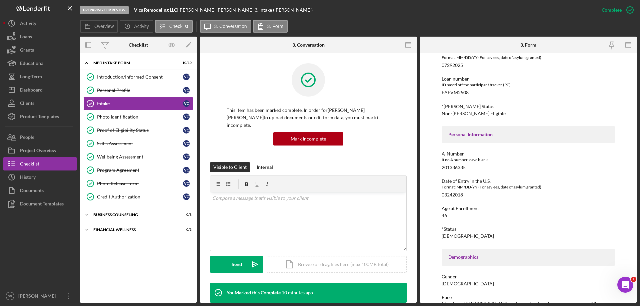
scroll to position [100, 0]
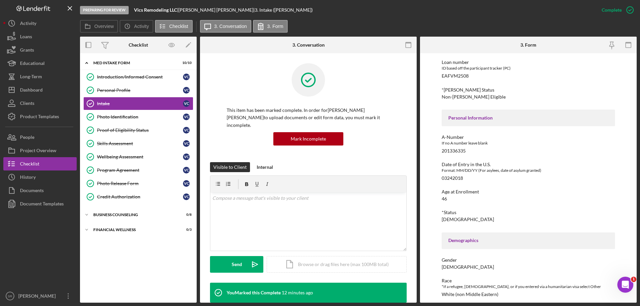
drag, startPoint x: 146, startPoint y: 271, endPoint x: 202, endPoint y: 235, distance: 65.8
click at [147, 271] on div "Icon/Expander MED Intake Form 10 / 10 Introduction/Informed Consent Introductio…" at bounding box center [138, 178] width 117 height 243
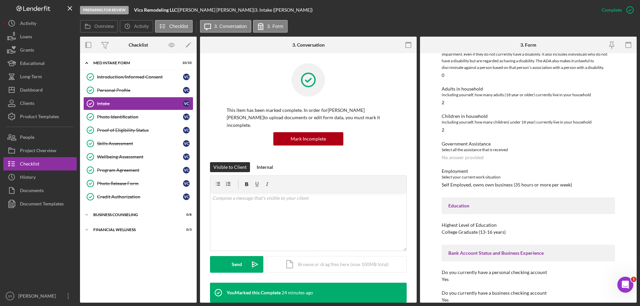
scroll to position [389, 0]
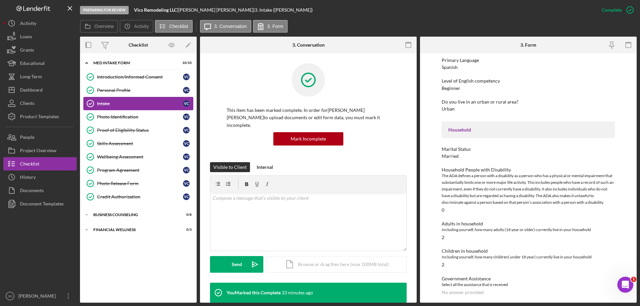
click at [142, 100] on link "Intake Intake V C" at bounding box center [138, 103] width 110 height 13
click at [144, 98] on link "Intake Intake V C" at bounding box center [138, 103] width 110 height 13
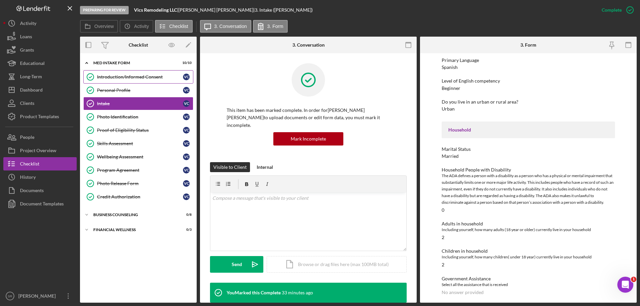
click at [146, 82] on link "Introduction/Informed Consent Introduction/Informed Consent V C" at bounding box center [138, 76] width 110 height 13
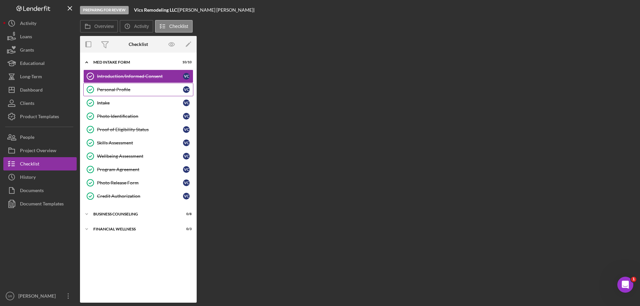
click at [146, 89] on div "Personal Profile" at bounding box center [140, 89] width 86 height 5
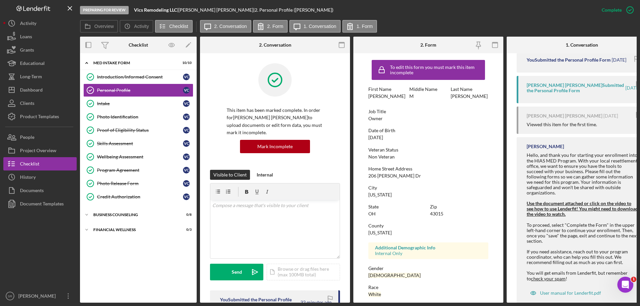
scroll to position [366, 0]
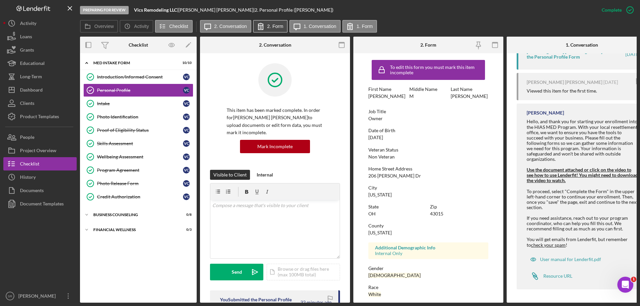
click at [269, 28] on label "2. Form" at bounding box center [275, 26] width 16 height 5
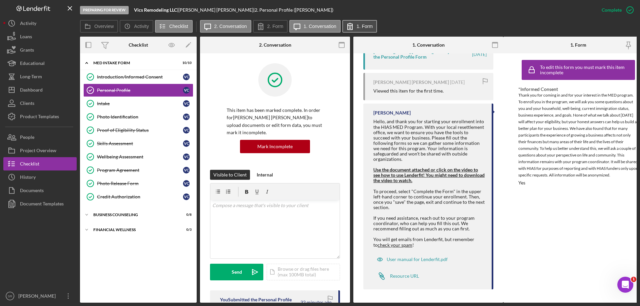
click at [352, 31] on icon at bounding box center [350, 26] width 17 height 17
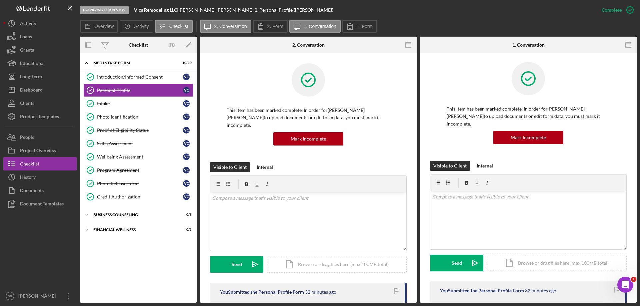
scroll to position [0, 0]
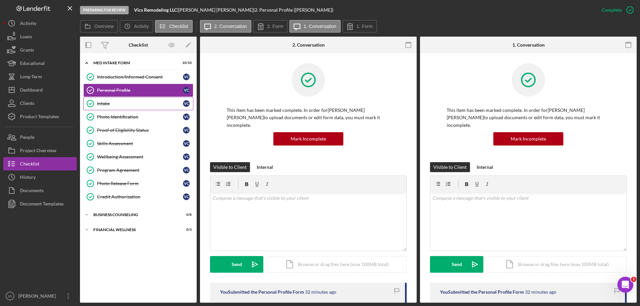
click at [115, 100] on link "Intake Intake V C" at bounding box center [138, 103] width 110 height 13
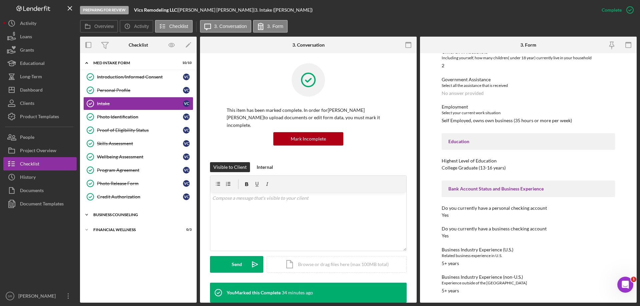
scroll to position [589, 0]
click at [128, 94] on link "Personal Profile Personal Profile V C" at bounding box center [138, 90] width 110 height 13
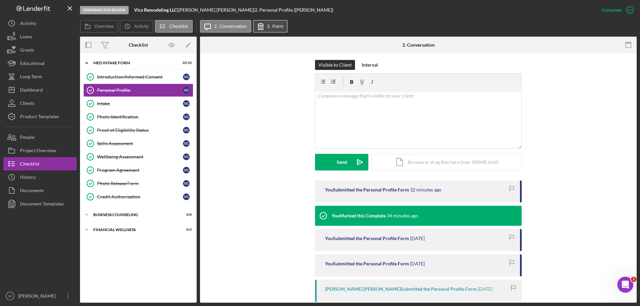
scroll to position [101, 0]
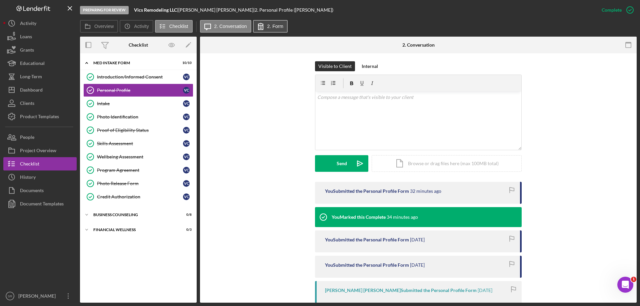
click at [280, 23] on button "2. Form" at bounding box center [270, 26] width 35 height 13
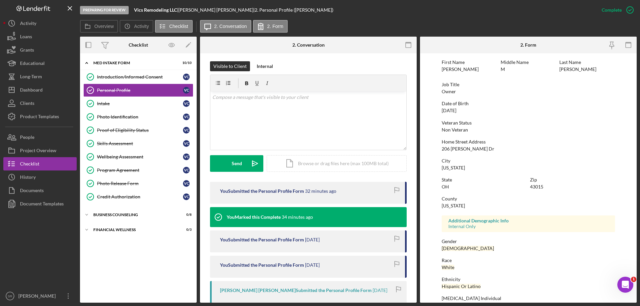
scroll to position [0, 0]
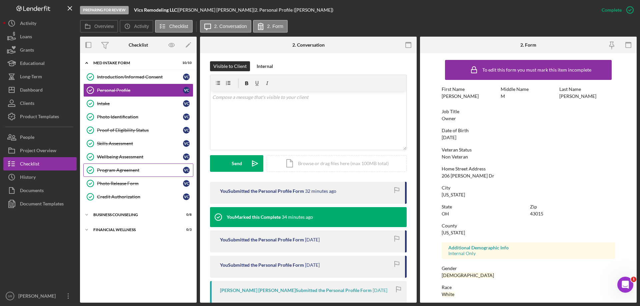
click at [145, 171] on div "Program Agreement" at bounding box center [140, 170] width 86 height 5
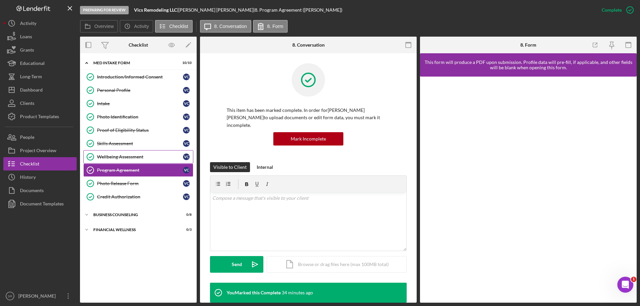
click at [140, 156] on div "Wellbeing Assessment" at bounding box center [140, 156] width 86 height 5
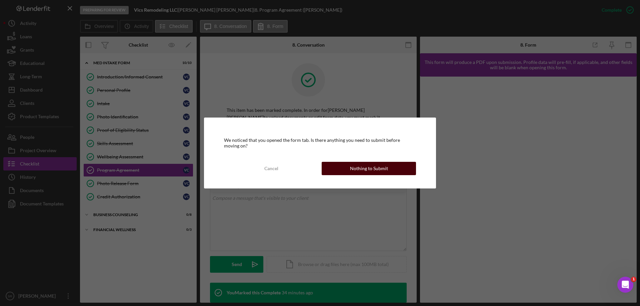
click at [347, 163] on button "Nothing to Submit" at bounding box center [369, 168] width 94 height 13
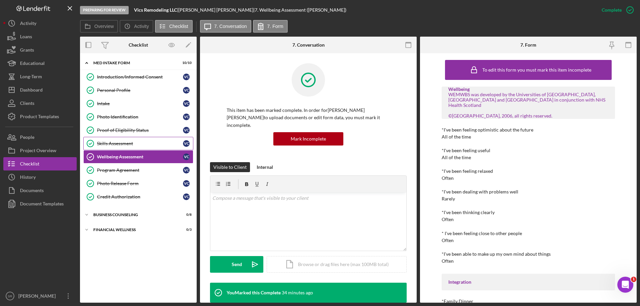
click at [126, 141] on div "Skills Assessment" at bounding box center [140, 143] width 86 height 5
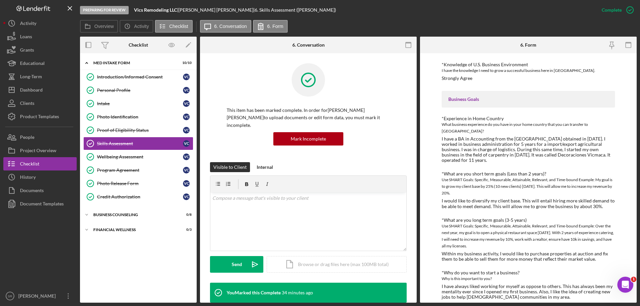
scroll to position [172, 0]
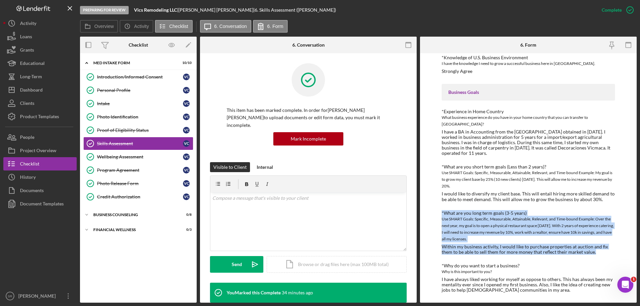
drag, startPoint x: 442, startPoint y: 213, endPoint x: 601, endPoint y: 253, distance: 164.1
click at [601, 253] on div "*What are you long term goals (3-5 years) Use SMART Goals: Specific, Measurable…" at bounding box center [528, 233] width 173 height 44
copy div "*What are you long term goals (3-5 years) Use SMART Goals: Specific, Measurable…"
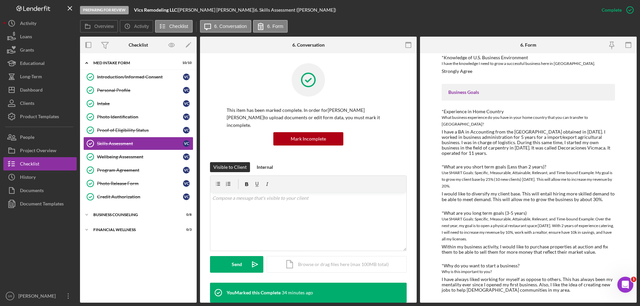
click at [536, 294] on div "To edit this form you must mark this item incomplete Finances *Financial Tools …" at bounding box center [528, 91] width 173 height 415
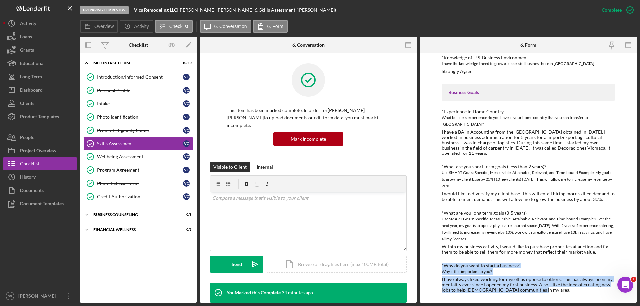
drag, startPoint x: 538, startPoint y: 290, endPoint x: 433, endPoint y: 267, distance: 107.2
click at [433, 267] on div "To edit this form you must mark this item incomplete Finances *Financial Tools …" at bounding box center [528, 178] width 217 height 250
copy div "*Why do you want to start a business? Why is this important to you? I have alwa…"
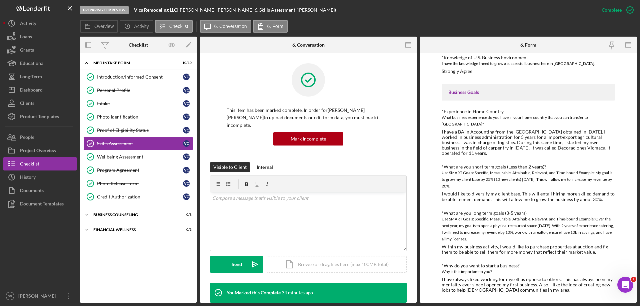
click at [595, 202] on div "Finances *Financial Tools Which of the following financial tools do you current…" at bounding box center [528, 103] width 173 height 379
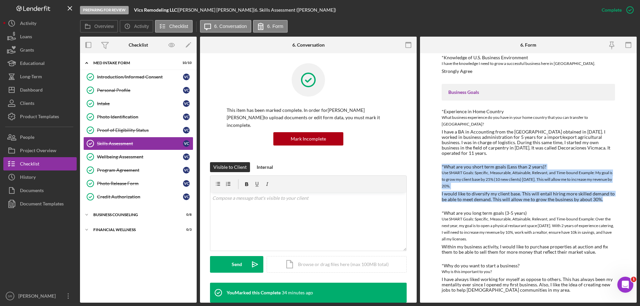
drag, startPoint x: 605, startPoint y: 199, endPoint x: 429, endPoint y: 165, distance: 178.5
click at [429, 165] on div "To edit this form you must mark this item incomplete Finances *Financial Tools …" at bounding box center [528, 178] width 217 height 250
copy div "*What are you short term goals (Less than 2 years)? Use SMART Goals: Specific, …"
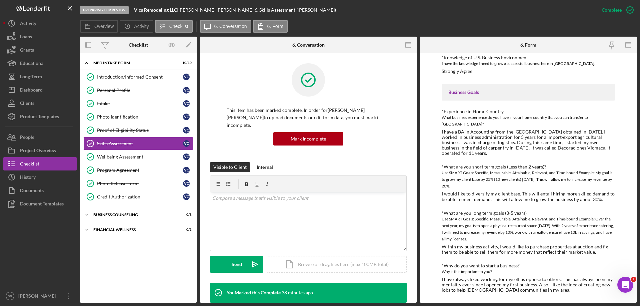
click at [485, 288] on div "I have always liked working for myself as oppose to others. This has always bee…" at bounding box center [528, 285] width 173 height 16
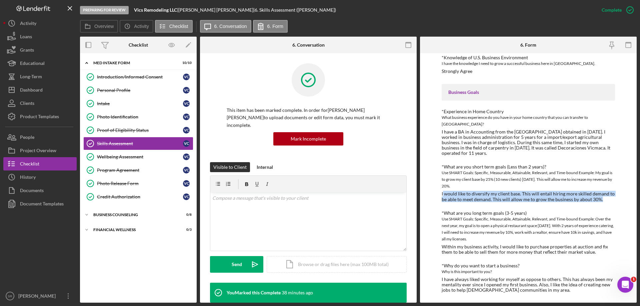
drag, startPoint x: 442, startPoint y: 193, endPoint x: 625, endPoint y: 200, distance: 182.8
click at [625, 200] on div "To edit this form you must mark this item incomplete Finances *Financial Tools …" at bounding box center [528, 178] width 217 height 250
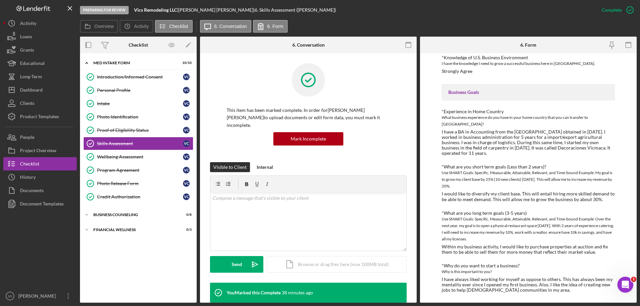
click at [492, 259] on div "Finances *Financial Tools Which of the following financial tools do you current…" at bounding box center [528, 103] width 173 height 379
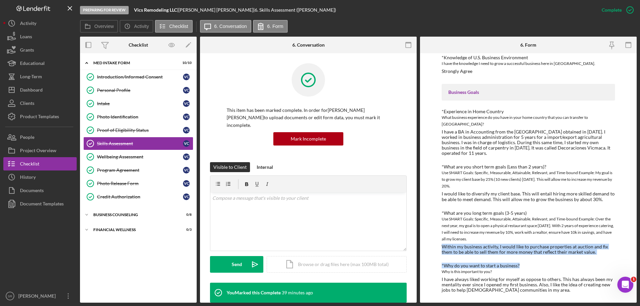
drag, startPoint x: 442, startPoint y: 247, endPoint x: 611, endPoint y: 259, distance: 169.4
click at [611, 259] on div "To edit this form you must mark this item incomplete Finances *Financial Tools …" at bounding box center [528, 178] width 217 height 250
copy div "Within my business activity, I would like to purchase properties at auction and…"
